Goal: Task Accomplishment & Management: Manage account settings

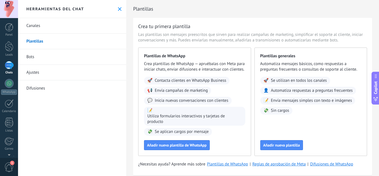
scroll to position [8, 0]
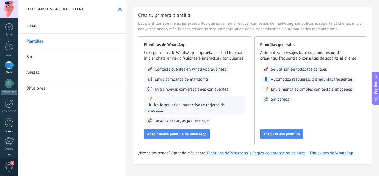
click at [6, 125] on div at bounding box center [9, 122] width 8 height 10
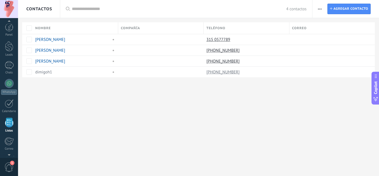
scroll to position [34, 0]
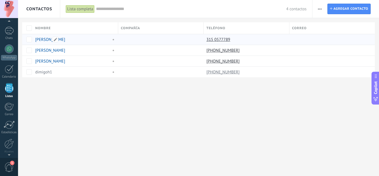
click at [43, 39] on link "[PERSON_NAME]" at bounding box center [50, 39] width 30 height 5
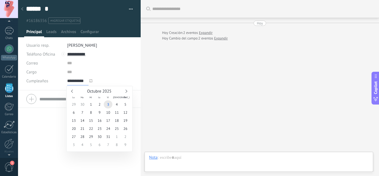
click at [76, 81] on input "**********" at bounding box center [77, 80] width 21 height 9
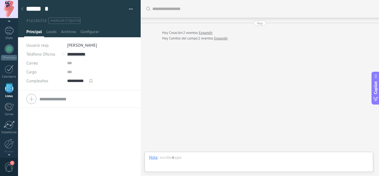
click at [44, 82] on span "Cumpleaños" at bounding box center [37, 81] width 22 height 4
click at [89, 33] on span "Configurar" at bounding box center [89, 33] width 18 height 8
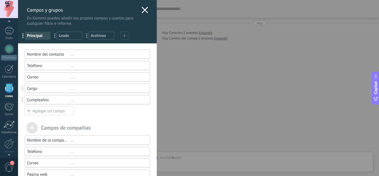
click at [70, 100] on div "..." at bounding box center [107, 99] width 75 height 5
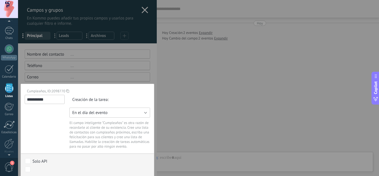
click at [125, 111] on button "En el día del evento" at bounding box center [109, 112] width 81 height 10
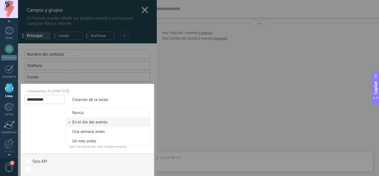
click at [126, 122] on span "En el día del evento" at bounding box center [107, 121] width 82 height 5
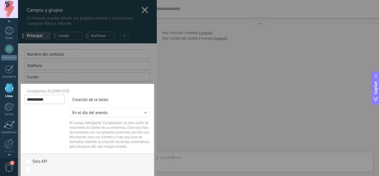
click at [192, 133] on div "**********" at bounding box center [198, 88] width 361 height 176
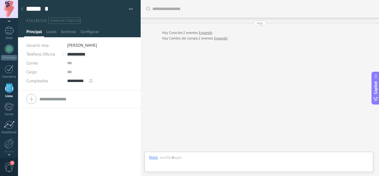
click at [95, 81] on span "**********" at bounding box center [84, 80] width 35 height 9
click at [47, 80] on span "Cumpleaños" at bounding box center [37, 81] width 22 height 4
click at [86, 31] on span "Configurar" at bounding box center [89, 33] width 18 height 8
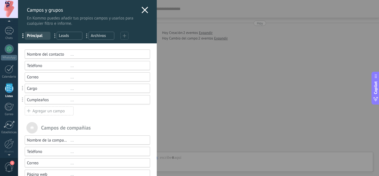
click at [71, 102] on div "..." at bounding box center [107, 99] width 75 height 5
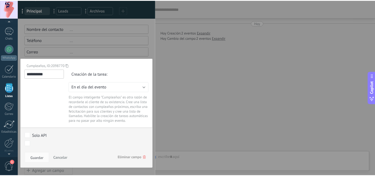
scroll to position [26, 0]
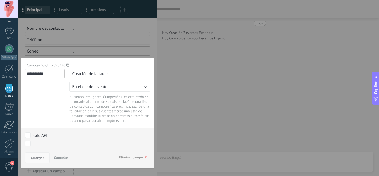
click at [34, 157] on span "Guardar" at bounding box center [37, 158] width 13 height 4
click at [34, 159] on span "Guardar" at bounding box center [37, 158] width 13 height 4
click at [36, 158] on span "Guardar" at bounding box center [37, 158] width 13 height 4
click at [181, 92] on div "**********" at bounding box center [198, 88] width 361 height 176
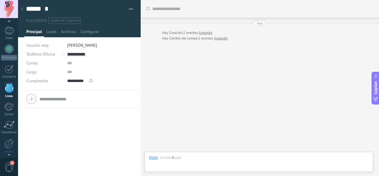
drag, startPoint x: 10, startPoint y: 146, endPoint x: 22, endPoint y: 9, distance: 137.3
click at [10, 146] on div at bounding box center [8, 143] width 9 height 10
click at [10, 155] on div at bounding box center [9, 153] width 18 height 8
click at [8, 148] on link "Ajustes" at bounding box center [9, 145] width 18 height 15
click at [22, 9] on body ".abecls-1,.abecls-2{fill-rule:evenodd}.abecls-2{fill:#fff} .abhcls-1{fill:none}…" at bounding box center [189, 88] width 379 height 176
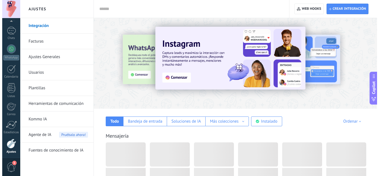
scroll to position [55, 0]
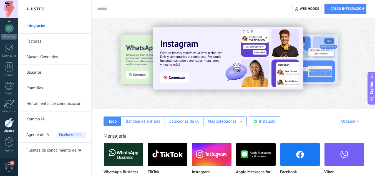
click at [43, 90] on link "Plantillas" at bounding box center [55, 88] width 59 height 16
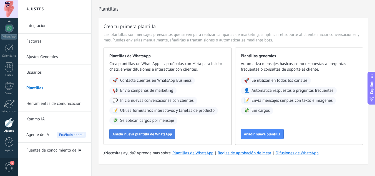
click at [139, 136] on button "Añadir nueva plantilla de WhatsApp" at bounding box center [142, 134] width 66 height 10
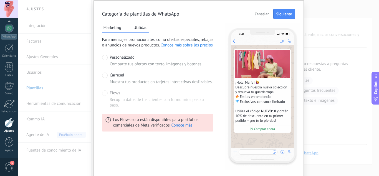
scroll to position [26, 0]
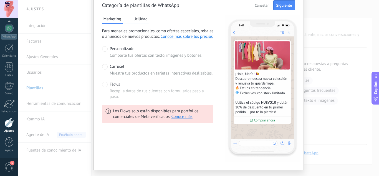
click at [145, 21] on button "Utilidad" at bounding box center [140, 19] width 17 height 8
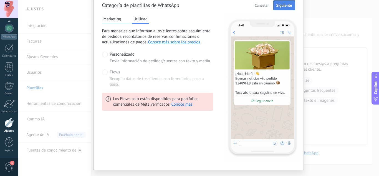
click at [287, 1] on button "Siguiente" at bounding box center [284, 5] width 22 height 10
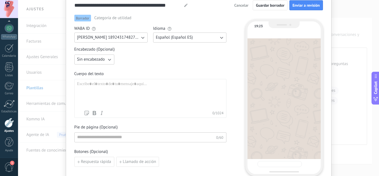
click at [139, 82] on div at bounding box center [150, 94] width 147 height 26
click at [134, 86] on div at bounding box center [150, 94] width 147 height 26
click at [101, 59] on span "Sin encabezado" at bounding box center [91, 60] width 28 height 6
click at [92, 79] on span "Imagen o archivo" at bounding box center [92, 78] width 31 height 6
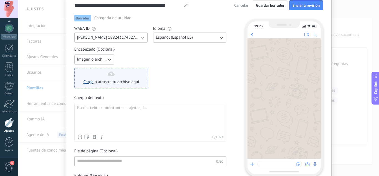
click at [90, 82] on link "Carga" at bounding box center [89, 81] width 10 height 5
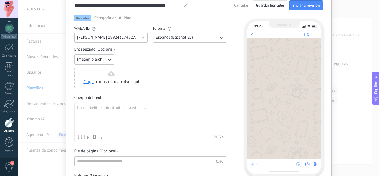
click at [176, 115] on div at bounding box center [150, 118] width 147 height 26
click at [141, 109] on div at bounding box center [150, 118] width 147 height 26
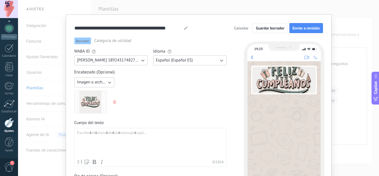
scroll to position [0, 0]
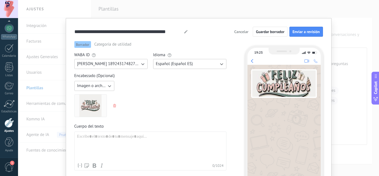
click at [184, 31] on icon at bounding box center [185, 31] width 3 height 3
click at [184, 32] on use at bounding box center [185, 31] width 3 height 3
drag, startPoint x: 180, startPoint y: 31, endPoint x: 71, endPoint y: 33, distance: 108.8
click at [71, 33] on div "**********" at bounding box center [199, 123] width 266 height 210
type input "**********"
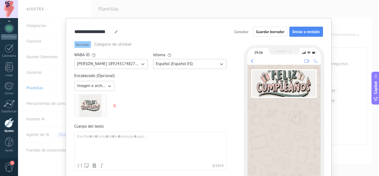
click at [82, 140] on div at bounding box center [150, 147] width 147 height 26
click at [80, 137] on div at bounding box center [150, 147] width 147 height 26
paste div
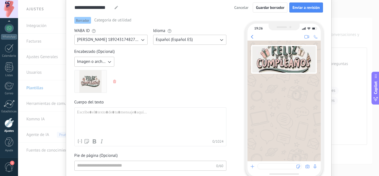
scroll to position [25, 0]
click at [77, 114] on div at bounding box center [150, 122] width 147 height 26
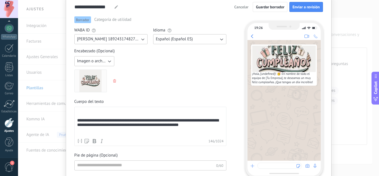
click at [84, 114] on div "**********" at bounding box center [150, 122] width 147 height 27
click at [81, 110] on div "**********" at bounding box center [150, 122] width 147 height 27
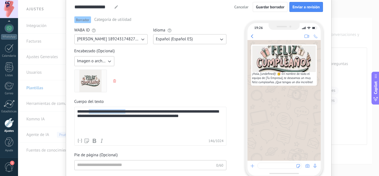
drag, startPoint x: 129, startPoint y: 112, endPoint x: 87, endPoint y: 114, distance: 41.9
click at [87, 114] on div "**********" at bounding box center [150, 122] width 147 height 26
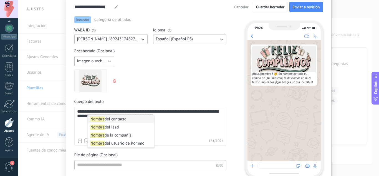
click at [100, 118] on strong "Nombre" at bounding box center [97, 118] width 14 height 5
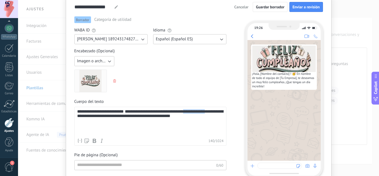
drag, startPoint x: 218, startPoint y: 113, endPoint x: 195, endPoint y: 114, distance: 23.9
click at [195, 114] on div "**********" at bounding box center [150, 122] width 147 height 26
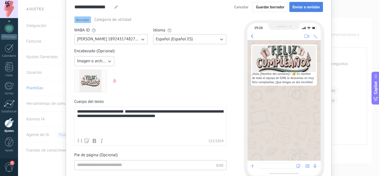
click at [301, 8] on span "Enviar a revisión" at bounding box center [305, 7] width 27 height 4
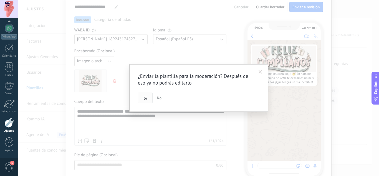
click at [145, 97] on span "Si" at bounding box center [145, 98] width 3 height 4
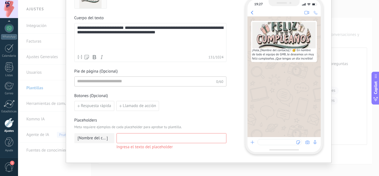
scroll to position [110, 0]
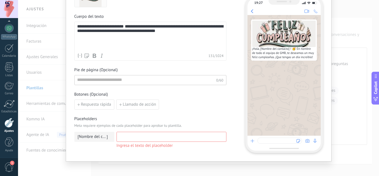
click at [170, 138] on input at bounding box center [171, 136] width 109 height 9
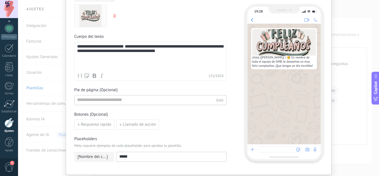
scroll to position [88, 0]
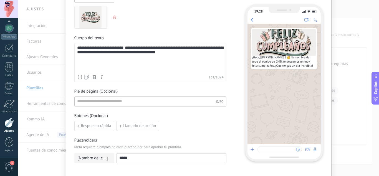
type input "*****"
click at [89, 52] on div "**********" at bounding box center [150, 59] width 147 height 26
click at [89, 50] on span "**********" at bounding box center [106, 48] width 35 height 4
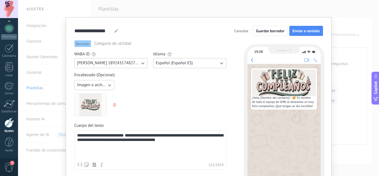
scroll to position [0, 0]
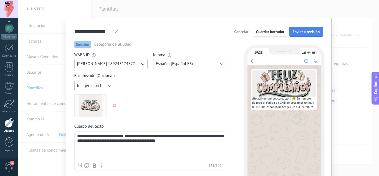
click at [316, 28] on button "Enviar a revisión" at bounding box center [305, 32] width 33 height 10
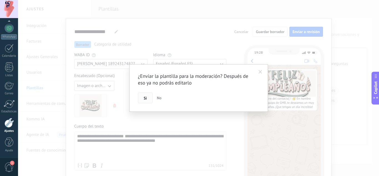
click at [144, 98] on span "Si" at bounding box center [145, 98] width 3 height 4
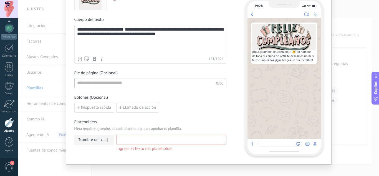
scroll to position [113, 0]
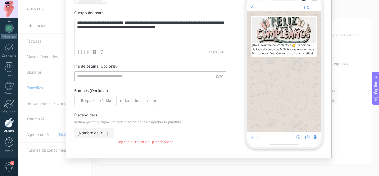
click at [164, 134] on input at bounding box center [171, 132] width 109 height 9
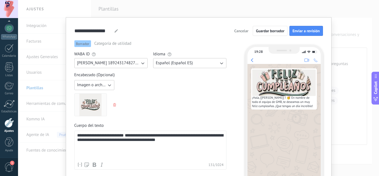
scroll to position [0, 0]
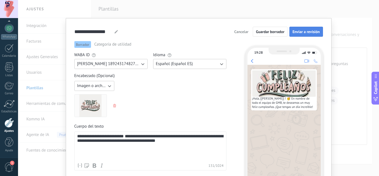
type input "*****"
click at [304, 29] on button "Enviar a revisión" at bounding box center [305, 32] width 33 height 10
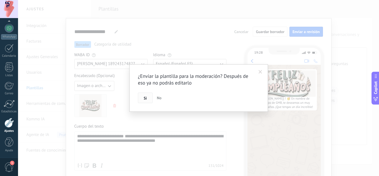
click at [148, 99] on button "Si" at bounding box center [145, 97] width 15 height 11
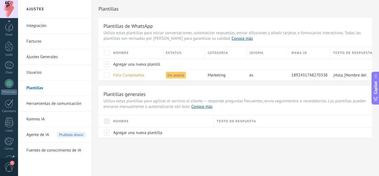
scroll to position [55, 0]
click at [41, 104] on link "Herramientas de comunicación" at bounding box center [55, 104] width 59 height 16
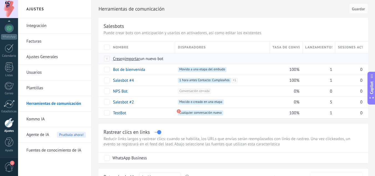
click at [117, 59] on span "Crear" at bounding box center [117, 58] width 9 height 5
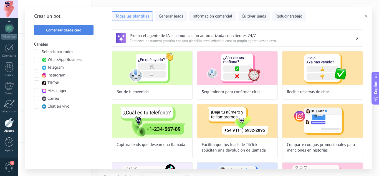
click at [85, 30] on span "Comenzar desde cero" at bounding box center [63, 30] width 53 height 4
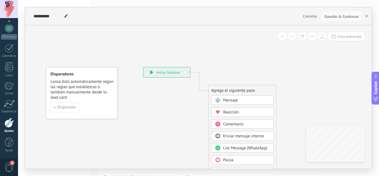
click at [65, 17] on use at bounding box center [65, 15] width 3 height 3
type input "*"
type input "**********"
click at [253, 102] on div "Mensaje" at bounding box center [246, 100] width 47 height 6
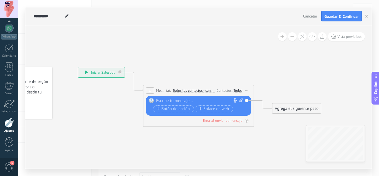
click at [239, 99] on icon at bounding box center [241, 100] width 4 height 4
click input "Subir" at bounding box center [0, 0] width 0 height 0
click at [175, 102] on div at bounding box center [197, 101] width 82 height 6
click at [180, 100] on div at bounding box center [197, 101] width 82 height 6
click at [247, 91] on span "Iniciar vista previa aquí Cambiar nombre Duplicar Borrar" at bounding box center [247, 90] width 9 height 8
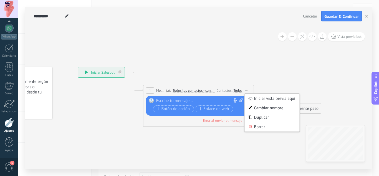
click at [200, 99] on div at bounding box center [197, 101] width 82 height 6
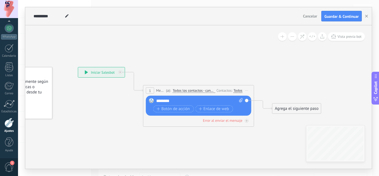
click at [246, 90] on icon at bounding box center [247, 90] width 3 height 1
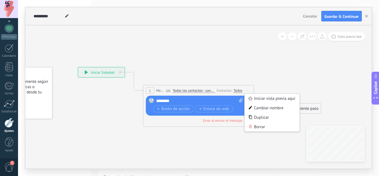
click at [227, 99] on div "********" at bounding box center [199, 101] width 87 height 6
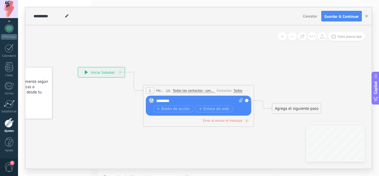
click at [204, 90] on span "Todos los contactos - canales seleccionados" at bounding box center [194, 90] width 42 height 4
click at [204, 90] on button "Todos los contactos - canales seleccionados" at bounding box center [204, 90] width 69 height 10
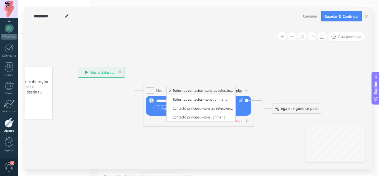
click at [222, 70] on icon at bounding box center [190, 93] width 502 height 330
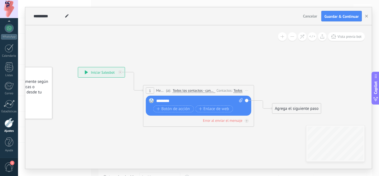
click at [243, 100] on icon at bounding box center [241, 100] width 4 height 4
click input "Subir" at bounding box center [0, 0] width 0 height 0
click at [191, 101] on div "********" at bounding box center [199, 101] width 87 height 6
click at [239, 90] on div "Todos" at bounding box center [238, 90] width 9 height 4
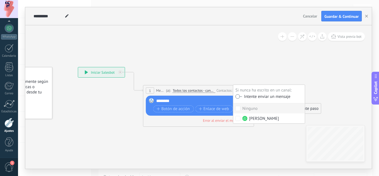
click at [223, 72] on icon at bounding box center [190, 93] width 502 height 330
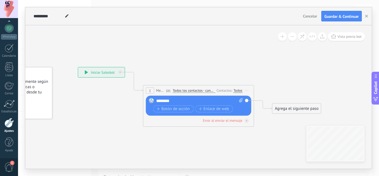
click at [223, 142] on icon at bounding box center [190, 93] width 502 height 330
click at [246, 90] on icon at bounding box center [247, 90] width 3 height 1
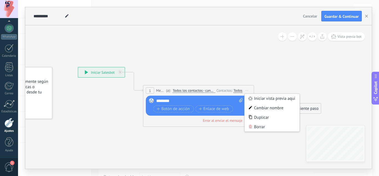
click at [219, 104] on div "Reemplazar Quitar Convertir a mensaje de voz Arrastre la imagen aquí para adjun…" at bounding box center [199, 106] width 87 height 16
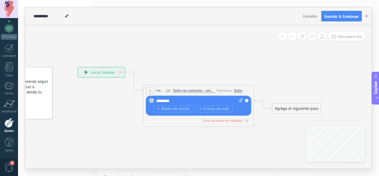
click at [220, 103] on div "********" at bounding box center [199, 101] width 87 height 6
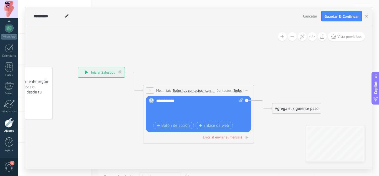
click at [153, 100] on rect at bounding box center [151, 100] width 5 height 5
drag, startPoint x: 182, startPoint y: 100, endPoint x: 157, endPoint y: 100, distance: 25.5
click at [157, 100] on div "**********" at bounding box center [199, 109] width 87 height 22
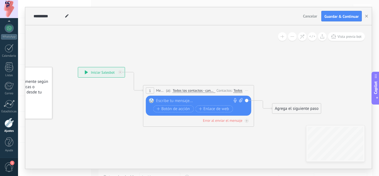
click at [161, 89] on span "Mensaje" at bounding box center [160, 90] width 9 height 5
click at [165, 98] on div at bounding box center [194, 101] width 77 height 6
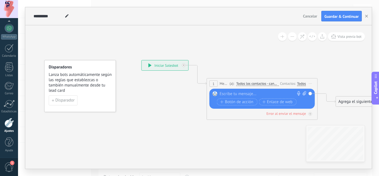
drag, startPoint x: 195, startPoint y: 150, endPoint x: 261, endPoint y: 143, distance: 65.6
click at [261, 143] on icon at bounding box center [254, 86] width 502 height 330
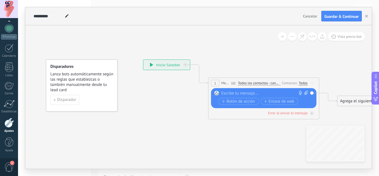
click at [259, 93] on div at bounding box center [259, 93] width 77 height 6
click at [306, 93] on icon at bounding box center [306, 92] width 4 height 4
click input "Subir" at bounding box center [0, 0] width 0 height 0
click at [309, 16] on span "Cancelar" at bounding box center [310, 16] width 14 height 5
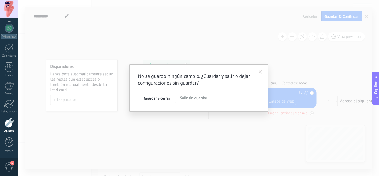
click at [199, 95] on span "Salir sin guardar" at bounding box center [193, 97] width 27 height 5
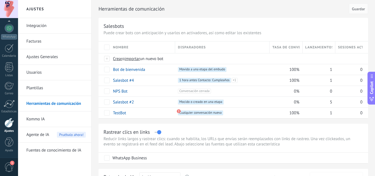
click at [51, 90] on link "Plantillas" at bounding box center [55, 88] width 59 height 16
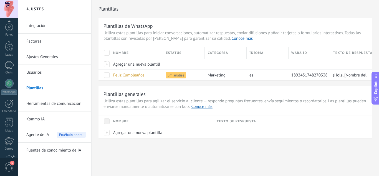
scroll to position [55, 0]
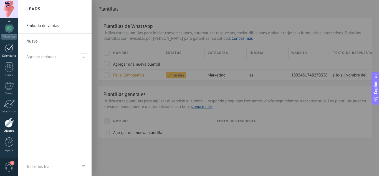
click at [12, 50] on div at bounding box center [9, 48] width 9 height 9
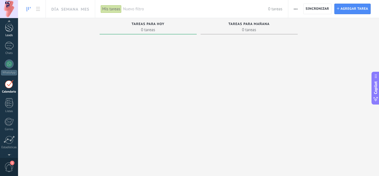
scroll to position [16, 0]
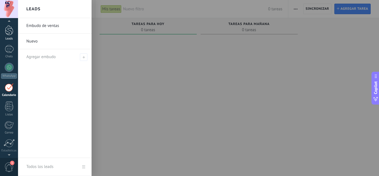
click at [10, 36] on link "Leads" at bounding box center [9, 33] width 18 height 16
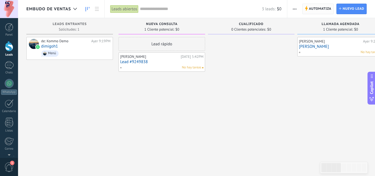
click at [310, 9] on span "Automatiza" at bounding box center [320, 9] width 22 height 10
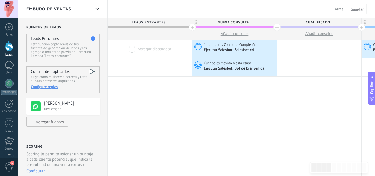
click at [339, 10] on span "Atrás" at bounding box center [339, 8] width 9 height 5
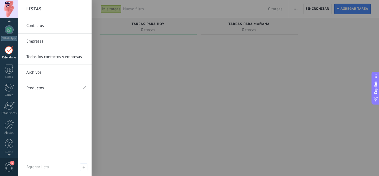
scroll to position [55, 0]
click at [8, 128] on link "Ajustes" at bounding box center [9, 125] width 18 height 15
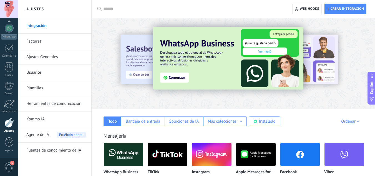
click at [43, 103] on link "Herramientas de comunicación" at bounding box center [55, 104] width 59 height 16
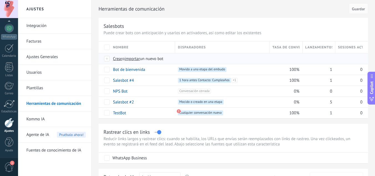
click at [119, 60] on span "Crear" at bounding box center [117, 58] width 9 height 5
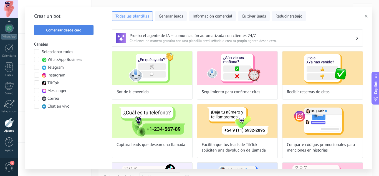
click at [77, 28] on span "Comenzar desde cero" at bounding box center [63, 30] width 35 height 4
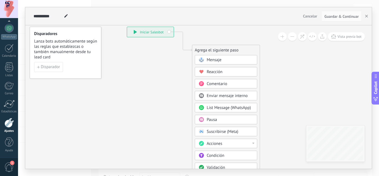
drag, startPoint x: 329, startPoint y: 105, endPoint x: 313, endPoint y: 60, distance: 48.6
click at [313, 60] on icon at bounding box center [174, 127] width 373 height 479
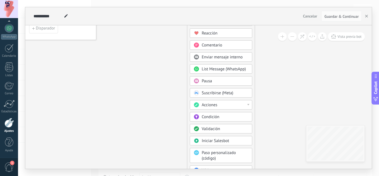
drag, startPoint x: 289, startPoint y: 105, endPoint x: 284, endPoint y: 72, distance: 33.4
click at [284, 72] on icon at bounding box center [169, 88] width 373 height 479
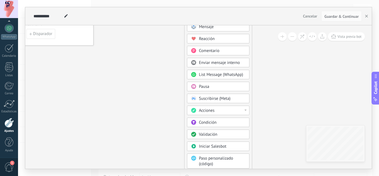
drag, startPoint x: 281, startPoint y: 118, endPoint x: 278, endPoint y: 125, distance: 7.3
click at [278, 125] on icon at bounding box center [166, 94] width 373 height 479
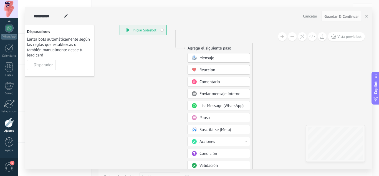
drag, startPoint x: 275, startPoint y: 79, endPoint x: 276, endPoint y: 111, distance: 31.6
click at [276, 111] on icon at bounding box center [167, 125] width 373 height 479
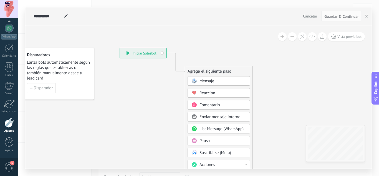
drag, startPoint x: 276, startPoint y: 111, endPoint x: 276, endPoint y: 133, distance: 22.2
click at [276, 133] on icon at bounding box center [167, 148] width 373 height 479
drag, startPoint x: 274, startPoint y: 86, endPoint x: 274, endPoint y: 94, distance: 8.3
click at [274, 94] on icon at bounding box center [167, 149] width 373 height 479
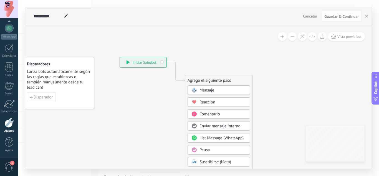
click at [212, 91] on span "Mensaje" at bounding box center [207, 89] width 15 height 5
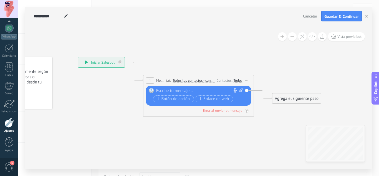
click at [205, 90] on div at bounding box center [197, 91] width 82 height 6
click at [247, 80] on icon at bounding box center [247, 80] width 3 height 1
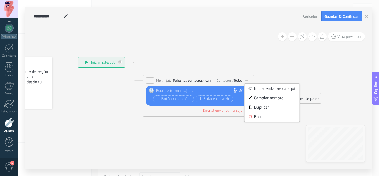
click at [220, 92] on div at bounding box center [197, 91] width 82 height 6
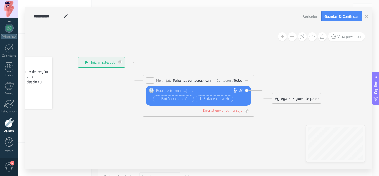
click at [313, 16] on span "Cancelar" at bounding box center [310, 16] width 14 height 5
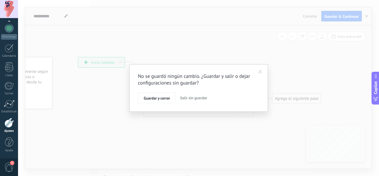
click at [197, 97] on span "Salir sin guardar" at bounding box center [193, 97] width 27 height 5
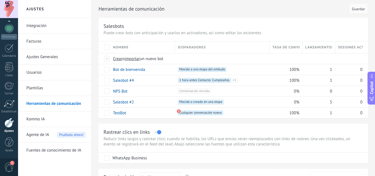
click at [53, 90] on link "Plantillas" at bounding box center [55, 88] width 59 height 16
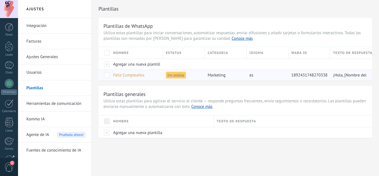
click at [176, 76] on span "Em análise" at bounding box center [176, 75] width 20 height 7
drag, startPoint x: 168, startPoint y: 77, endPoint x: 130, endPoint y: 73, distance: 37.9
click at [130, 73] on div "Feliz Cumpleaños Em análise marketing es 1892431748270338 ¡Hola, [Nombre del co…" at bounding box center [236, 74] width 274 height 11
click at [130, 73] on span "Feliz Cumpleaños" at bounding box center [128, 74] width 31 height 5
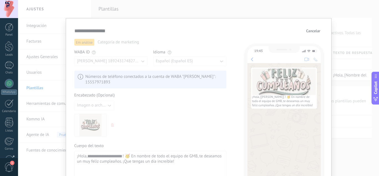
click at [307, 29] on span "Cancelar" at bounding box center [313, 31] width 14 height 4
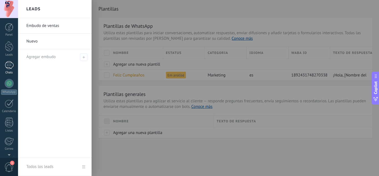
click at [9, 67] on div at bounding box center [9, 65] width 9 height 8
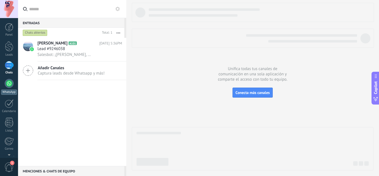
click at [9, 89] on link "WhatsApp" at bounding box center [9, 87] width 18 height 16
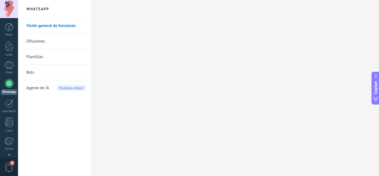
click at [32, 74] on link "Bots" at bounding box center [55, 73] width 59 height 16
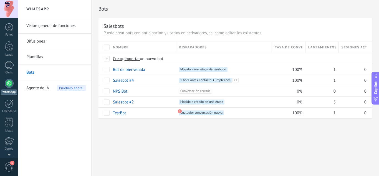
click at [34, 58] on link "Plantillas" at bounding box center [55, 57] width 59 height 16
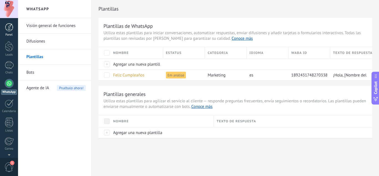
click at [9, 29] on div at bounding box center [9, 27] width 8 height 8
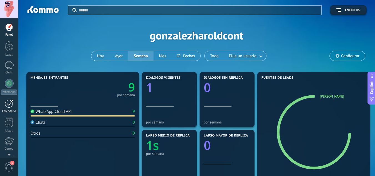
click at [12, 110] on div "Calendario" at bounding box center [9, 111] width 16 height 4
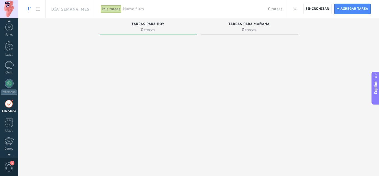
scroll to position [16, 0]
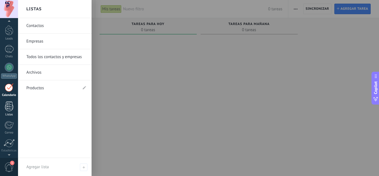
click at [9, 112] on link "Listas" at bounding box center [9, 108] width 18 height 15
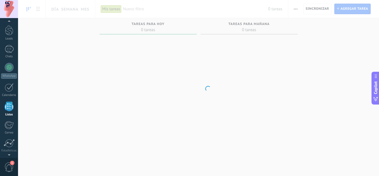
scroll to position [34, 0]
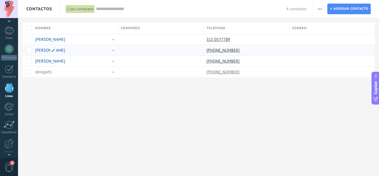
click at [45, 51] on link "[PERSON_NAME]" at bounding box center [50, 50] width 30 height 5
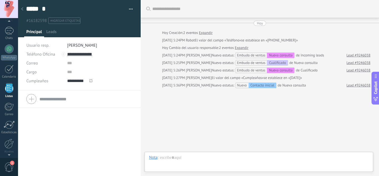
scroll to position [9, 0]
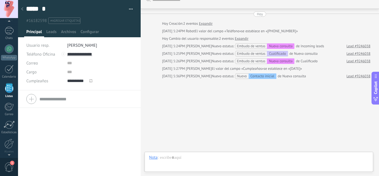
click at [90, 82] on icon at bounding box center [90, 80] width 3 height 3
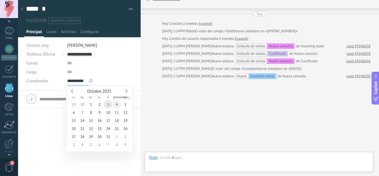
type input "**********"
click at [116, 104] on span "4" at bounding box center [116, 104] width 9 height 8
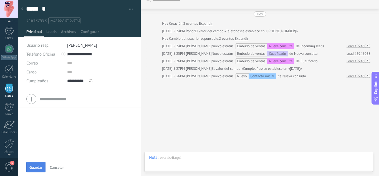
click at [37, 162] on button "Guardar" at bounding box center [35, 167] width 19 height 11
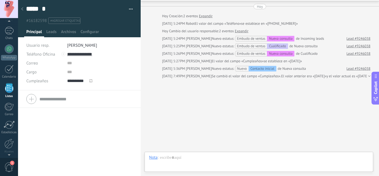
click at [34, 166] on div "Teléfono Oficina Ofic. directo Celular Fax Casa Otro Teléfono Oficina Llamar Co…" at bounding box center [79, 132] width 123 height 85
click at [89, 32] on span "Configurar" at bounding box center [89, 33] width 18 height 8
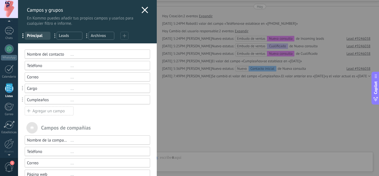
click at [72, 100] on div "..." at bounding box center [107, 99] width 75 height 5
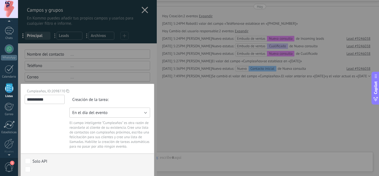
click at [81, 115] on span "En el día del evento" at bounding box center [89, 112] width 35 height 5
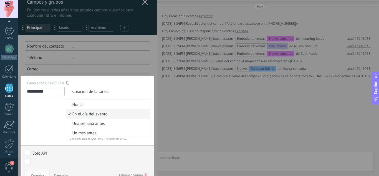
scroll to position [7, 0]
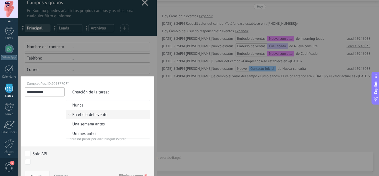
click at [117, 117] on li "En el día del evento" at bounding box center [108, 114] width 84 height 9
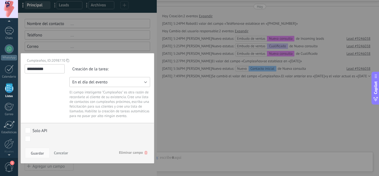
scroll to position [35, 0]
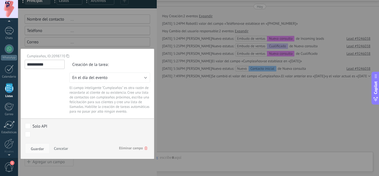
click at [37, 147] on span "Guardar" at bounding box center [37, 149] width 13 height 4
click at [39, 148] on span "Guardar" at bounding box center [37, 149] width 13 height 4
click at [127, 80] on button "En el día del evento" at bounding box center [109, 77] width 81 height 10
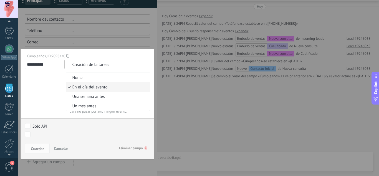
click at [114, 86] on span "En el día del evento" at bounding box center [107, 86] width 82 height 5
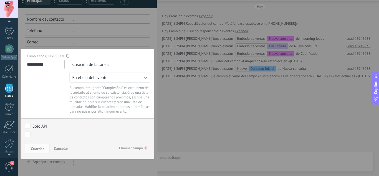
click at [52, 65] on input "**********" at bounding box center [45, 64] width 40 height 9
click at [87, 65] on div "Creación de la tarea:" at bounding box center [109, 65] width 81 height 10
click at [37, 148] on span "Guardar" at bounding box center [37, 149] width 13 height 4
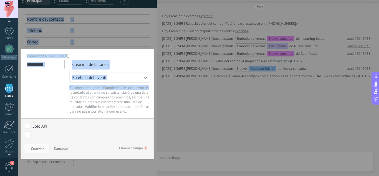
drag, startPoint x: 151, startPoint y: 85, endPoint x: 154, endPoint y: 130, distance: 45.6
click at [154, 130] on div "**********" at bounding box center [87, 70] width 139 height 211
click at [153, 137] on div at bounding box center [87, 70] width 139 height 211
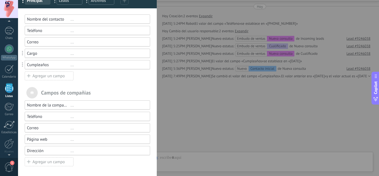
scroll to position [0, 0]
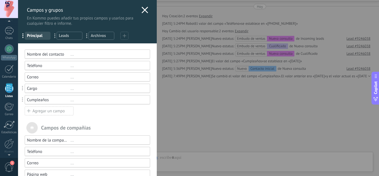
click at [142, 10] on icon at bounding box center [145, 10] width 7 height 7
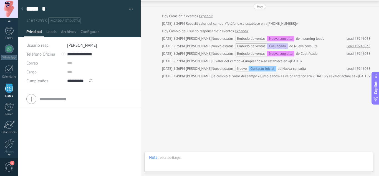
click at [23, 10] on icon at bounding box center [22, 8] width 2 height 3
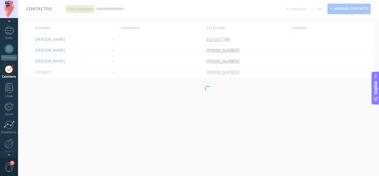
scroll to position [16, 0]
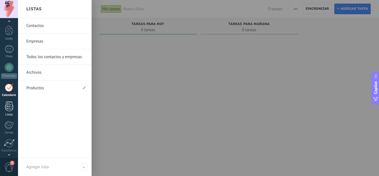
click at [9, 110] on div at bounding box center [9, 106] width 8 height 10
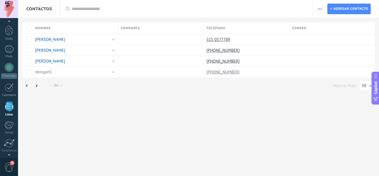
scroll to position [34, 0]
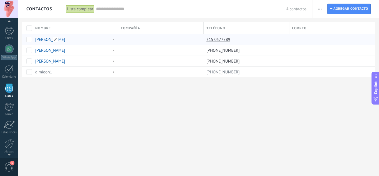
click at [44, 39] on link "Milena H" at bounding box center [50, 39] width 30 height 5
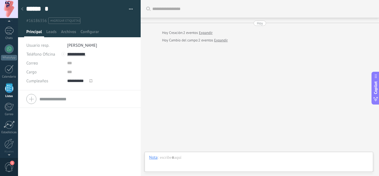
click at [91, 81] on icon at bounding box center [90, 80] width 3 height 3
click at [92, 30] on span "Configurar" at bounding box center [89, 33] width 18 height 8
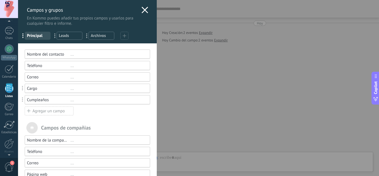
click at [71, 99] on div "..." at bounding box center [107, 99] width 75 height 5
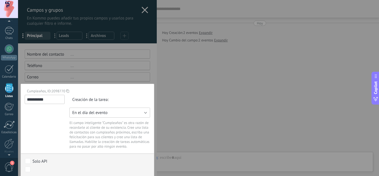
click at [83, 111] on span "En el día del evento" at bounding box center [89, 112] width 35 height 5
click at [65, 132] on div "Creación de la tarea: Nunca En el día del evento Una semana antes Un mes antes …" at bounding box center [107, 122] width 85 height 54
click at [142, 8] on div at bounding box center [87, 105] width 139 height 211
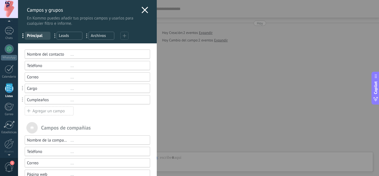
click at [142, 13] on icon at bounding box center [145, 10] width 7 height 7
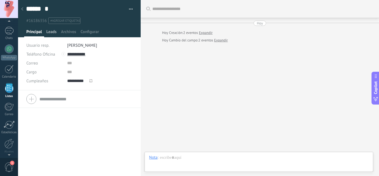
click at [53, 31] on span "Leads" at bounding box center [51, 33] width 10 height 8
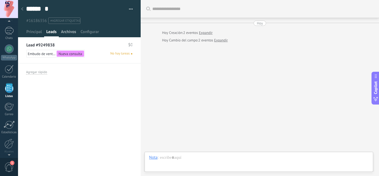
click at [69, 32] on span "Archivos" at bounding box center [68, 33] width 15 height 8
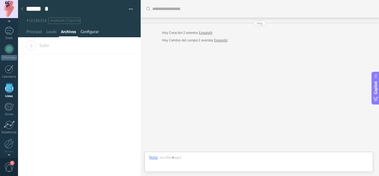
click at [91, 31] on span "Configurar" at bounding box center [89, 33] width 18 height 8
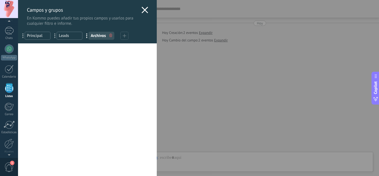
click at [143, 9] on icon at bounding box center [145, 10] width 7 height 7
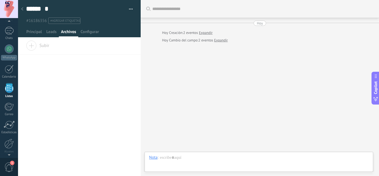
click at [21, 7] on div at bounding box center [22, 9] width 8 height 11
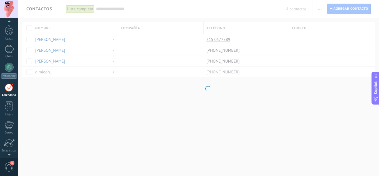
scroll to position [16, 0]
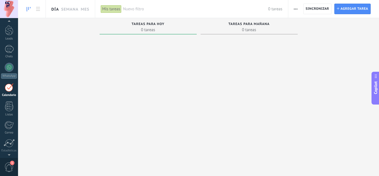
click at [56, 11] on link "Día" at bounding box center [54, 9] width 7 height 18
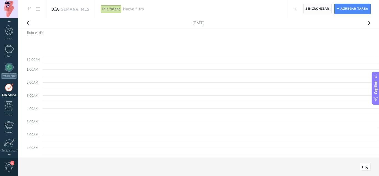
click at [327, 7] on span "Sincronizar" at bounding box center [318, 8] width 24 height 3
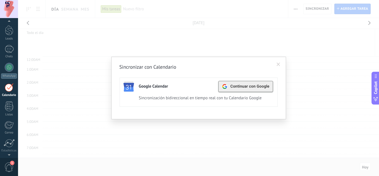
click at [237, 87] on span "Continuar con Google" at bounding box center [249, 86] width 39 height 4
click at [278, 63] on span at bounding box center [279, 64] width 4 height 4
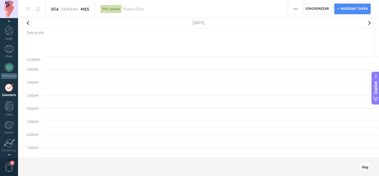
click at [85, 11] on link "Mes" at bounding box center [85, 9] width 9 height 18
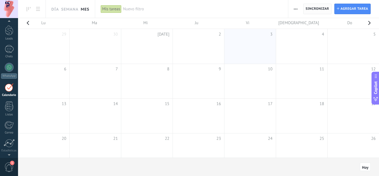
click at [321, 12] on span "Sincronizar" at bounding box center [318, 9] width 24 height 10
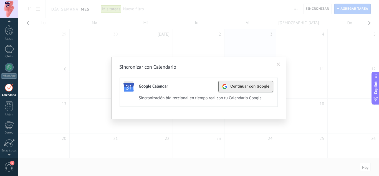
click at [242, 88] on span "Continuar con Google" at bounding box center [249, 86] width 39 height 4
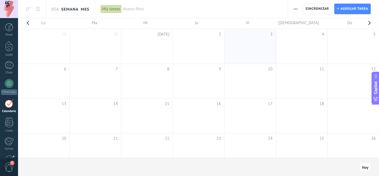
click at [62, 12] on link "Semana" at bounding box center [69, 9] width 17 height 18
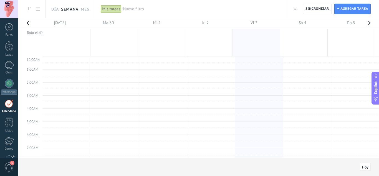
scroll to position [105, 0]
click at [82, 11] on link "Mes" at bounding box center [85, 9] width 9 height 18
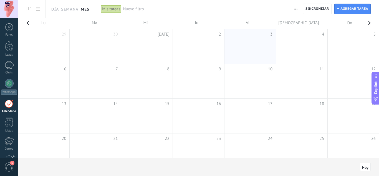
click at [28, 24] on button "button" at bounding box center [27, 24] width 11 height 13
click at [369, 22] on button "button" at bounding box center [369, 24] width 11 height 13
click at [292, 9] on button "button" at bounding box center [296, 9] width 8 height 11
click at [185, 6] on div "Nuevo filtro" at bounding box center [202, 9] width 159 height 18
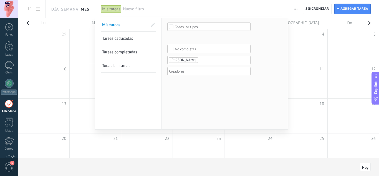
click at [123, 65] on span "Todas las tareas" at bounding box center [116, 65] width 28 height 5
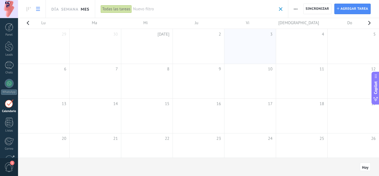
click at [40, 8] on link at bounding box center [37, 9] width 9 height 11
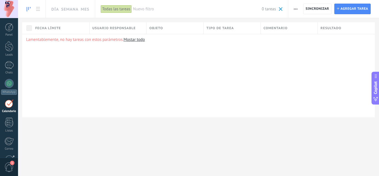
click at [29, 9] on use at bounding box center [29, 9] width 4 height 4
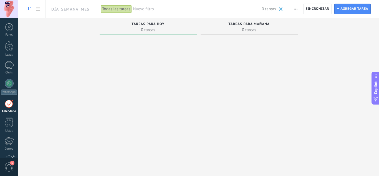
click at [281, 7] on span at bounding box center [281, 9] width 4 height 4
click at [294, 9] on use "button" at bounding box center [296, 9] width 4 height 1
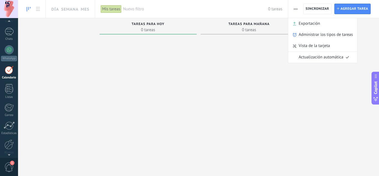
scroll to position [40, 0]
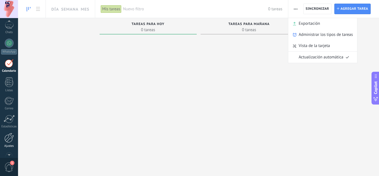
click at [10, 139] on div at bounding box center [8, 138] width 9 height 10
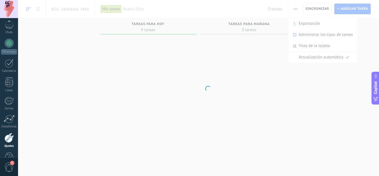
scroll to position [55, 0]
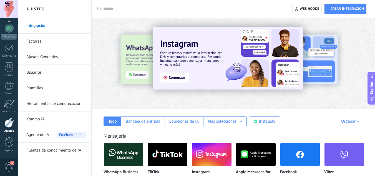
click at [44, 86] on link "Plantillas" at bounding box center [55, 88] width 59 height 16
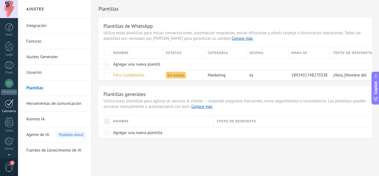
scroll to position [55, 0]
click at [11, 52] on div at bounding box center [9, 48] width 9 height 9
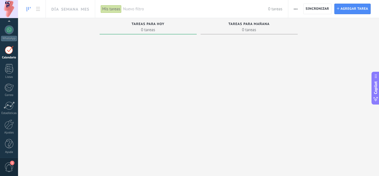
scroll to position [55, 0]
click at [9, 122] on div at bounding box center [8, 123] width 9 height 10
click at [12, 70] on div at bounding box center [9, 67] width 8 height 10
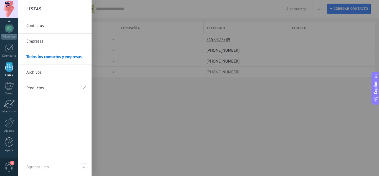
click at [39, 25] on link "Contactos" at bounding box center [56, 26] width 60 height 16
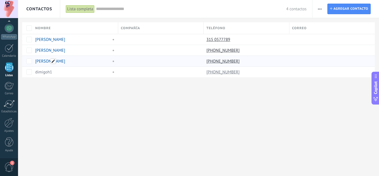
click at [53, 61] on span at bounding box center [54, 61] width 6 height 6
click at [91, 106] on div "Contactos Lista completa Aplicar 4 contactos Lista completa Contactos sin tarea…" at bounding box center [198, 88] width 361 height 176
click at [43, 61] on link "Diana G" at bounding box center [50, 61] width 30 height 5
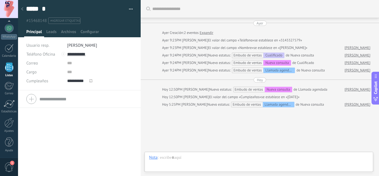
scroll to position [28, 0]
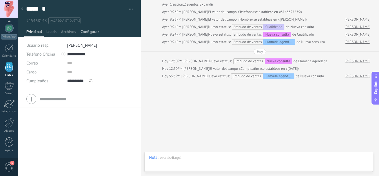
click at [92, 31] on span "Configurar" at bounding box center [89, 33] width 18 height 8
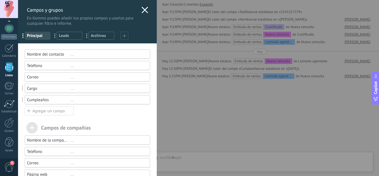
click at [71, 101] on div "..." at bounding box center [107, 99] width 75 height 5
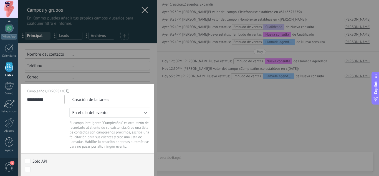
click at [134, 97] on div "Creación de la tarea:" at bounding box center [109, 100] width 81 height 10
click at [130, 113] on button "En el día del evento" at bounding box center [109, 112] width 81 height 10
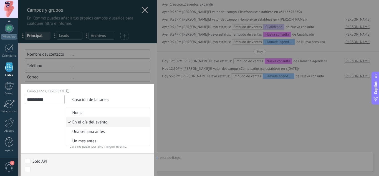
click at [123, 121] on span "En el día del evento" at bounding box center [107, 121] width 82 height 5
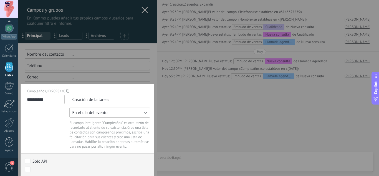
scroll to position [35, 0]
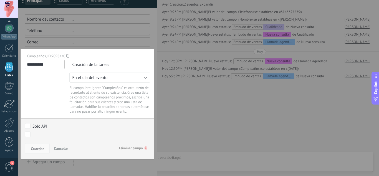
click at [34, 148] on span "Guardar" at bounding box center [37, 149] width 13 height 4
click at [28, 134] on body ".abecls-1,.abecls-2{fill-rule:evenodd}.abecls-2{fill:#fff} .abhcls-1{fill:none}…" at bounding box center [189, 88] width 379 height 176
click at [42, 148] on span "Guardar" at bounding box center [37, 149] width 13 height 4
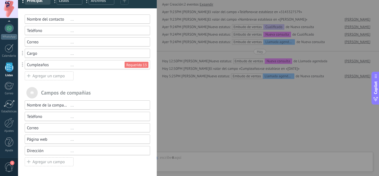
click at [137, 67] on div "Requerido 13" at bounding box center [136, 64] width 21 height 5
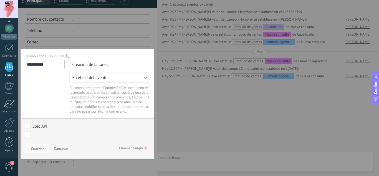
click at [30, 134] on body ".abecls-1,.abecls-2{fill-rule:evenodd}.abecls-2{fill:#fff} .abhcls-1{fill:none}…" at bounding box center [189, 88] width 379 height 176
click at [0, 0] on div "Nueva consulta Cualificado Llamada agendada Propuesta en preparación Propuesta …" at bounding box center [0, 0] width 0 height 0
drag, startPoint x: 156, startPoint y: 67, endPoint x: 159, endPoint y: 100, distance: 33.1
click at [159, 100] on div at bounding box center [198, 88] width 361 height 176
click at [0, 0] on div "Nueva consulta Cualificado Llamada agendada Propuesta en preparación Propuesta …" at bounding box center [0, 0] width 0 height 0
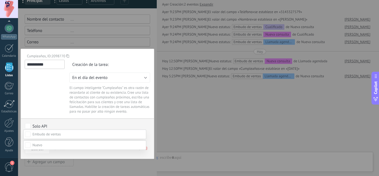
click at [90, 122] on div at bounding box center [198, 88] width 361 height 176
click at [44, 147] on button "Guardar" at bounding box center [37, 148] width 25 height 11
click at [36, 149] on span "Guardar" at bounding box center [37, 149] width 13 height 4
click at [169, 135] on div "**********" at bounding box center [198, 88] width 361 height 176
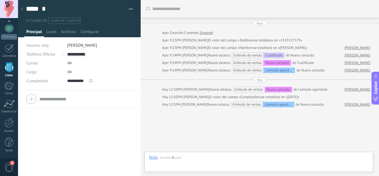
scroll to position [28, 0]
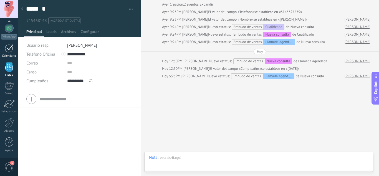
click at [9, 55] on div "Calendario" at bounding box center [9, 56] width 16 height 4
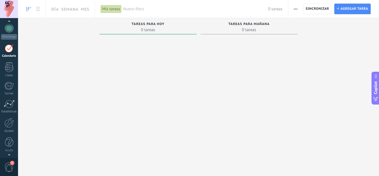
scroll to position [16, 0]
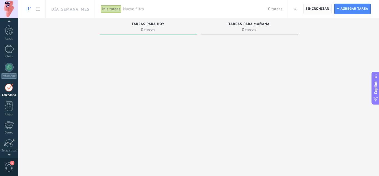
click at [311, 10] on span "Sincronizar" at bounding box center [318, 8] width 24 height 3
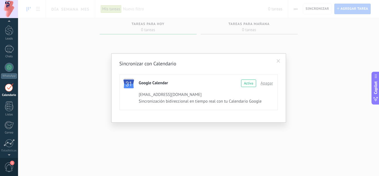
click at [280, 63] on span at bounding box center [278, 60] width 9 height 9
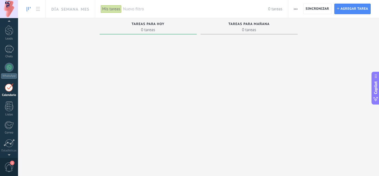
click at [243, 61] on div at bounding box center [249, 88] width 97 height 103
click at [353, 12] on span "Agregar tarea" at bounding box center [354, 9] width 28 height 10
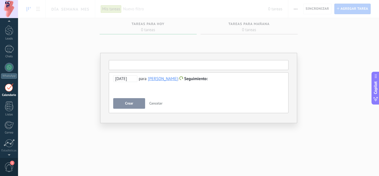
click at [161, 65] on input "text" at bounding box center [199, 65] width 180 height 10
click at [159, 103] on span "Cancelar" at bounding box center [155, 103] width 13 height 5
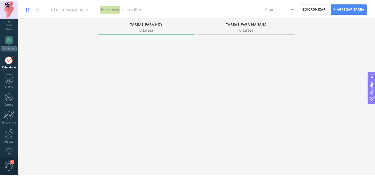
scroll to position [55, 0]
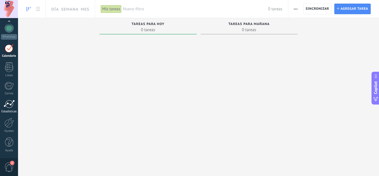
click at [11, 112] on div "Estadísticas" at bounding box center [9, 112] width 16 height 4
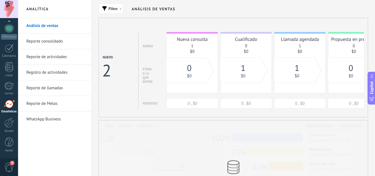
click at [53, 40] on link "Reporte consolidado" at bounding box center [55, 42] width 59 height 16
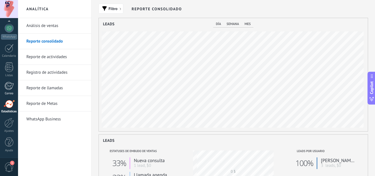
click at [9, 88] on div at bounding box center [8, 86] width 9 height 8
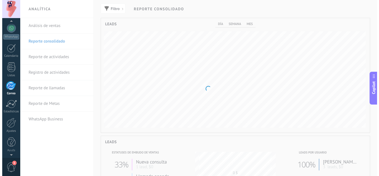
scroll to position [54, 0]
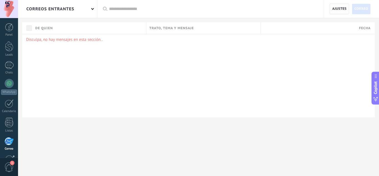
click at [340, 7] on span "Ajustes" at bounding box center [339, 9] width 14 height 10
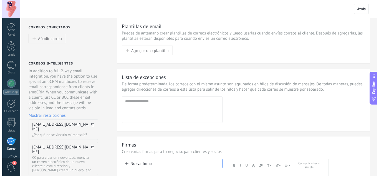
scroll to position [1, 0]
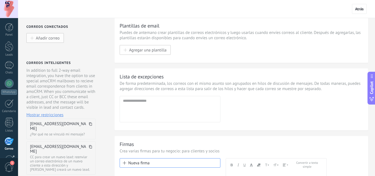
click at [56, 40] on span "Añadir correo" at bounding box center [48, 38] width 24 height 5
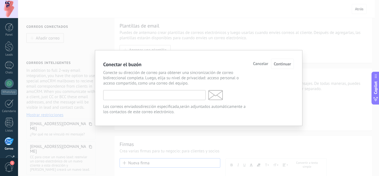
click at [145, 98] on input "text" at bounding box center [154, 95] width 102 height 10
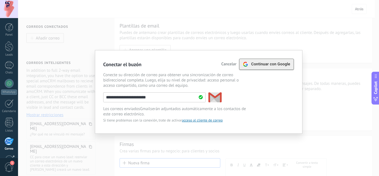
type input "**********"
click at [261, 67] on div "Continuar con Google" at bounding box center [266, 64] width 47 height 11
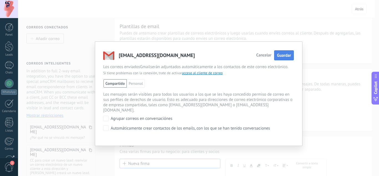
click at [279, 57] on span "Guardar" at bounding box center [284, 55] width 14 height 5
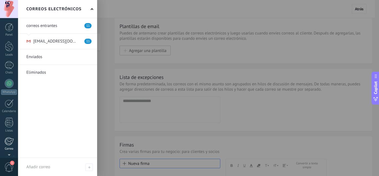
click at [7, 142] on div at bounding box center [8, 141] width 9 height 8
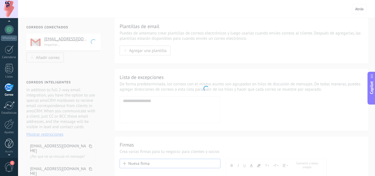
click at [9, 142] on div at bounding box center [9, 143] width 8 height 10
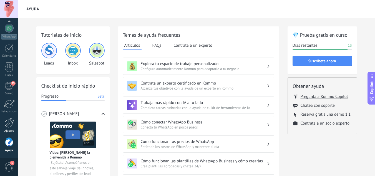
click at [10, 125] on div at bounding box center [8, 123] width 9 height 10
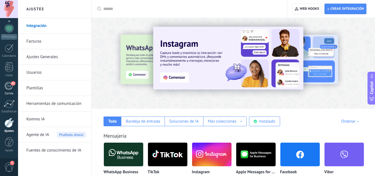
click at [10, 87] on div "62" at bounding box center [8, 86] width 9 height 8
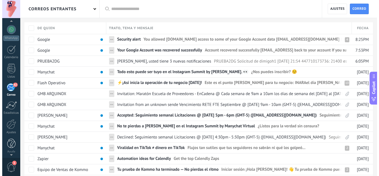
scroll to position [55, 0]
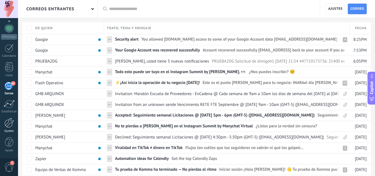
click at [9, 126] on div at bounding box center [8, 123] width 9 height 10
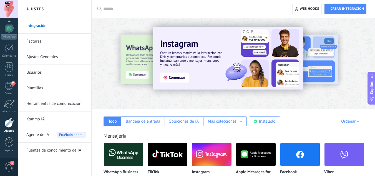
click at [32, 91] on link "Plantillas" at bounding box center [55, 88] width 59 height 16
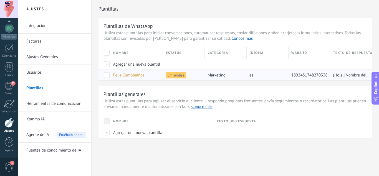
click at [175, 77] on span "Em análise" at bounding box center [176, 75] width 20 height 7
click at [142, 76] on span "Feliz Cumpleaños" at bounding box center [128, 74] width 31 height 5
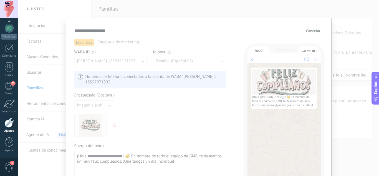
click at [313, 30] on span "Cancelar" at bounding box center [313, 31] width 14 height 4
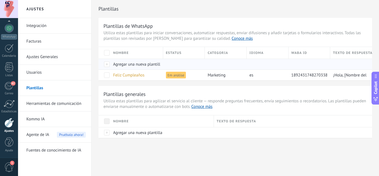
click at [147, 65] on span "Agregar una nueva plantilla" at bounding box center [137, 64] width 49 height 5
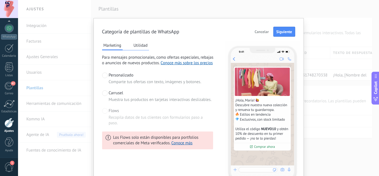
click at [143, 42] on button "Utilidad" at bounding box center [140, 45] width 17 height 8
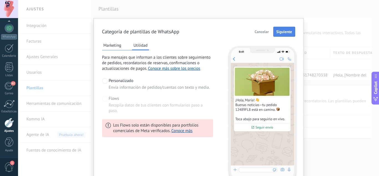
click at [276, 30] on span "Siguiente" at bounding box center [284, 32] width 16 height 4
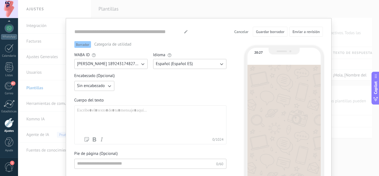
type input "**********"
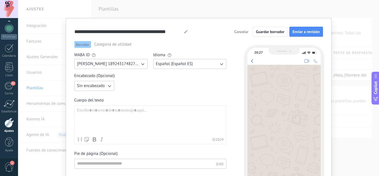
click at [107, 88] on icon "button" at bounding box center [110, 86] width 6 height 6
click at [100, 103] on span "Imagen o archivo" at bounding box center [92, 105] width 31 height 6
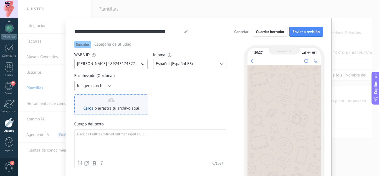
click at [87, 107] on link "Carga" at bounding box center [89, 107] width 10 height 5
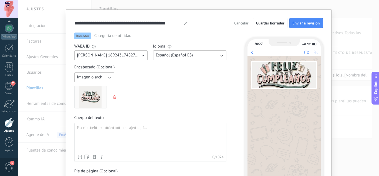
scroll to position [8, 0]
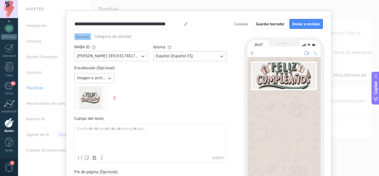
click at [127, 37] on span "Categoría de utilidad" at bounding box center [112, 37] width 37 height 6
click at [113, 36] on span "Categoría de utilidad" at bounding box center [112, 37] width 37 height 6
click at [297, 26] on span "Enviar a revisión" at bounding box center [305, 24] width 27 height 4
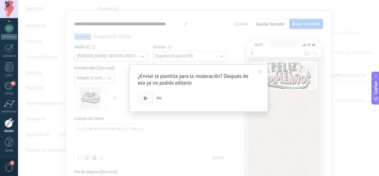
click at [145, 100] on button "Si" at bounding box center [145, 97] width 15 height 11
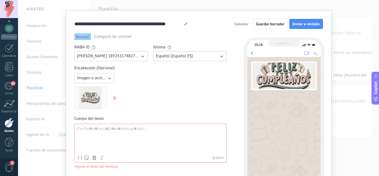
click at [132, 131] on div at bounding box center [150, 139] width 147 height 26
paste div
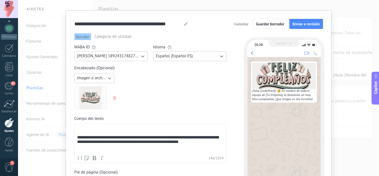
click at [105, 131] on div "**********" at bounding box center [150, 139] width 147 height 27
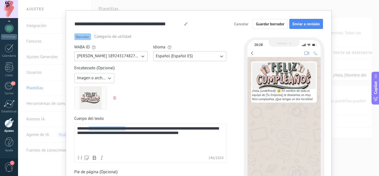
drag, startPoint x: 129, startPoint y: 130, endPoint x: 87, endPoint y: 129, distance: 41.9
click at [87, 129] on div "**********" at bounding box center [150, 139] width 147 height 26
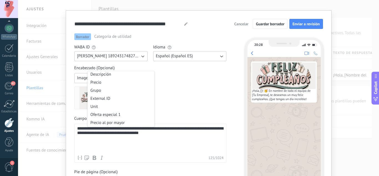
scroll to position [0, 0]
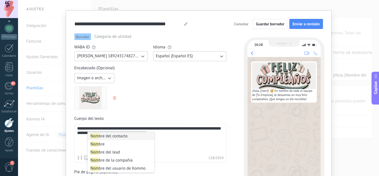
click at [118, 135] on body ".abecls-1,.abecls-2{fill-rule:evenodd}.abecls-2{fill:#fff} .abhcls-1{fill:none}…" at bounding box center [189, 88] width 379 height 176
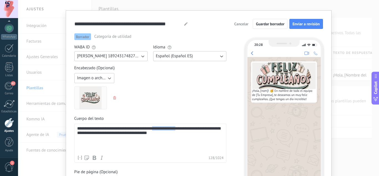
drag, startPoint x: 188, startPoint y: 130, endPoint x: 160, endPoint y: 131, distance: 27.2
click at [160, 131] on div "**********" at bounding box center [150, 139] width 147 height 26
click at [161, 128] on div "**********" at bounding box center [150, 139] width 147 height 26
click at [162, 128] on div "**********" at bounding box center [150, 139] width 147 height 26
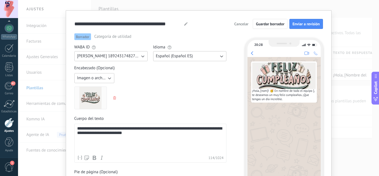
click at [159, 129] on div "**********" at bounding box center [150, 139] width 147 height 26
click at [310, 22] on span "Enviar a revisión" at bounding box center [305, 24] width 27 height 4
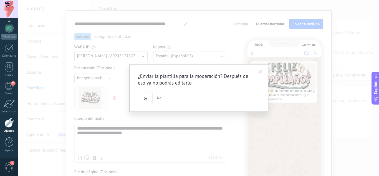
click at [151, 104] on div "¿Enviar la plantilla para la moderación? Después de eso ya no podrás editarlo S…" at bounding box center [198, 87] width 139 height 47
click at [145, 98] on span "Si" at bounding box center [145, 98] width 3 height 4
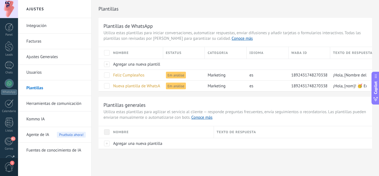
click at [155, 99] on div "Plantillas generales Utiliza estas plantillas para agilizar el servicio al clie…" at bounding box center [236, 123] width 274 height 52
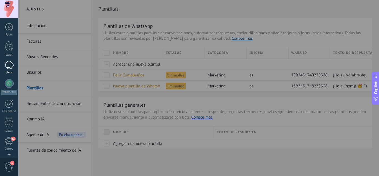
click at [9, 62] on div at bounding box center [9, 65] width 9 height 8
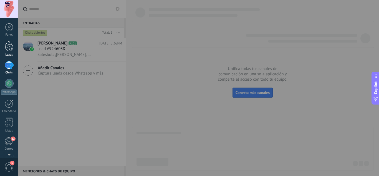
click at [8, 48] on div at bounding box center [9, 46] width 8 height 10
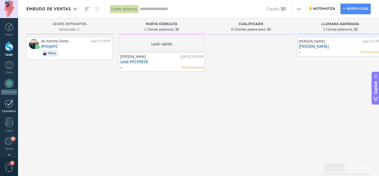
click at [7, 110] on div "Calendario" at bounding box center [9, 111] width 16 height 4
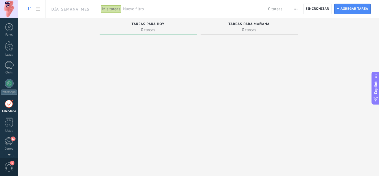
scroll to position [16, 0]
click at [124, 68] on div at bounding box center [148, 99] width 97 height 125
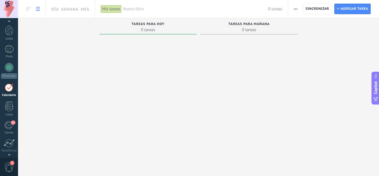
click at [38, 9] on use at bounding box center [38, 9] width 4 height 4
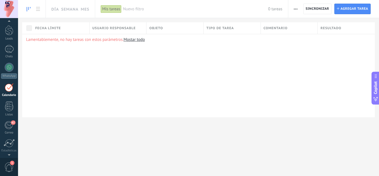
click at [27, 7] on use at bounding box center [29, 9] width 4 height 4
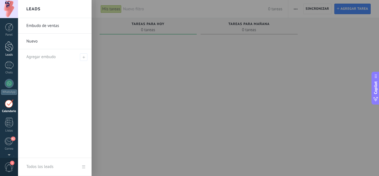
click at [9, 43] on div at bounding box center [9, 46] width 8 height 10
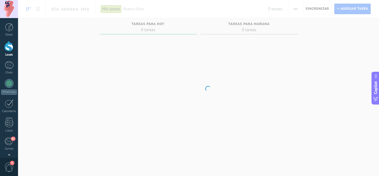
click at [9, 43] on div at bounding box center [9, 46] width 8 height 10
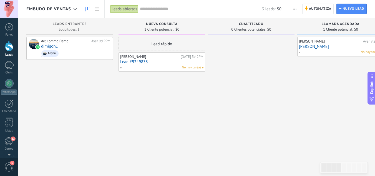
click at [143, 59] on div "[PERSON_NAME]" at bounding box center [149, 56] width 59 height 4
click at [137, 60] on link "Lead #9249838" at bounding box center [161, 61] width 83 height 5
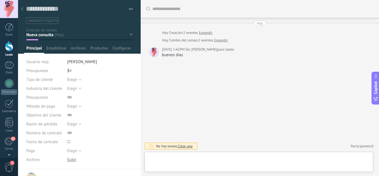
scroll to position [8, 0]
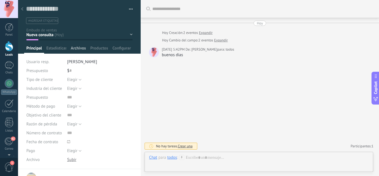
click at [76, 50] on span "Archivos" at bounding box center [78, 50] width 15 height 8
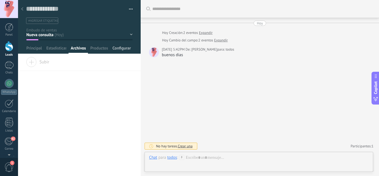
click at [121, 49] on span "Configurar" at bounding box center [121, 50] width 18 height 8
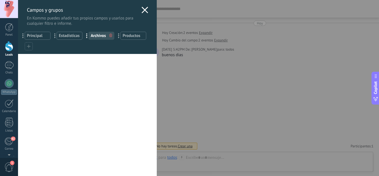
click at [38, 36] on span "Principal" at bounding box center [37, 35] width 21 height 5
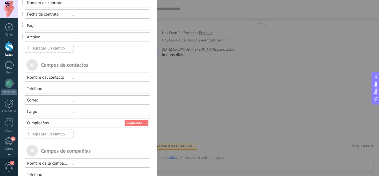
scroll to position [142, 0]
click at [70, 124] on div "..." at bounding box center [107, 122] width 75 height 5
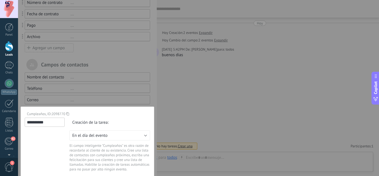
click at [155, 108] on div at bounding box center [87, 46] width 139 height 376
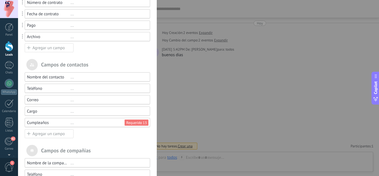
click at [77, 123] on div "..." at bounding box center [107, 122] width 75 height 5
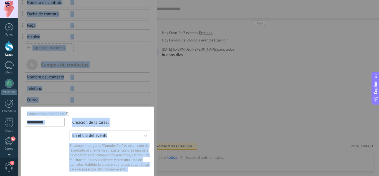
drag, startPoint x: 154, startPoint y: 93, endPoint x: 158, endPoint y: 82, distance: 11.9
click at [158, 82] on div "**********" at bounding box center [198, 88] width 361 height 176
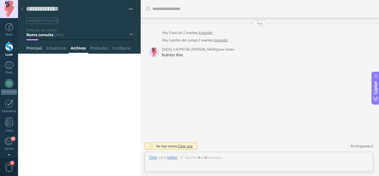
click at [37, 47] on span "Principal" at bounding box center [34, 50] width 16 height 8
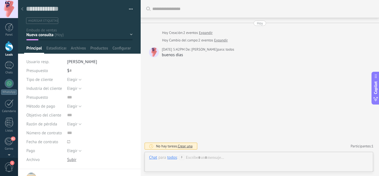
click at [23, 9] on icon at bounding box center [22, 8] width 2 height 3
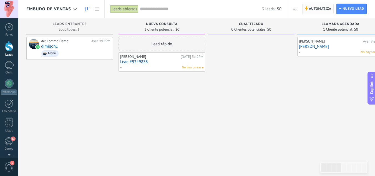
click at [311, 9] on span "Automatiza" at bounding box center [320, 9] width 22 height 10
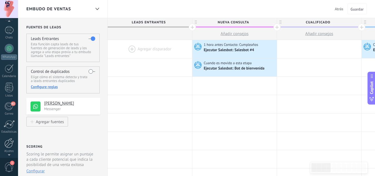
scroll to position [37, 0]
click at [7, 140] on div at bounding box center [8, 140] width 9 height 10
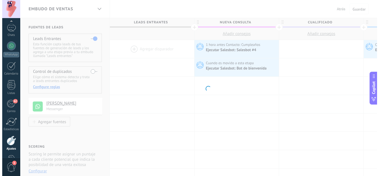
scroll to position [55, 0]
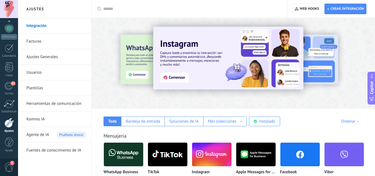
click at [40, 100] on link "Herramientas de comunicación" at bounding box center [55, 104] width 59 height 16
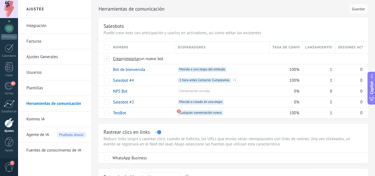
click at [37, 90] on link "Plantillas" at bounding box center [55, 88] width 59 height 16
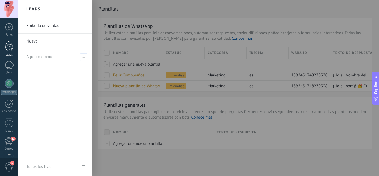
click at [9, 46] on div at bounding box center [9, 46] width 8 height 10
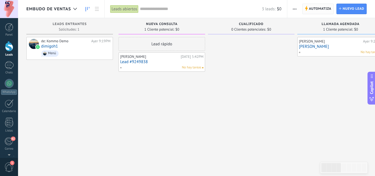
click at [320, 8] on span "Automatiza" at bounding box center [320, 9] width 22 height 10
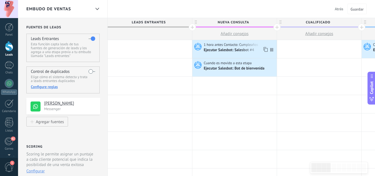
click at [247, 47] on span "1 hora antes Contacto: Cumpleaños" at bounding box center [231, 44] width 55 height 5
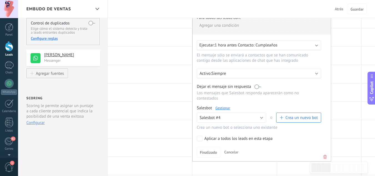
scroll to position [49, 0]
click at [301, 47] on div "Ejecutar: 1 hora antes Contacto: Cumpleaños" at bounding box center [259, 44] width 124 height 10
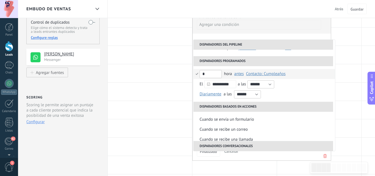
scroll to position [58, 0]
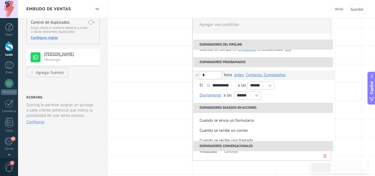
click at [238, 77] on span "antes" at bounding box center [239, 74] width 10 height 5
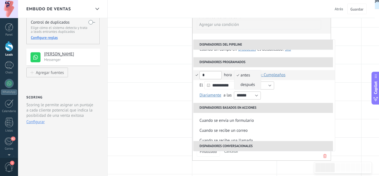
click at [244, 85] on span "después" at bounding box center [244, 84] width 21 height 5
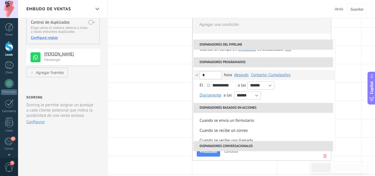
click at [216, 74] on input "*" at bounding box center [211, 75] width 22 height 8
type input "**"
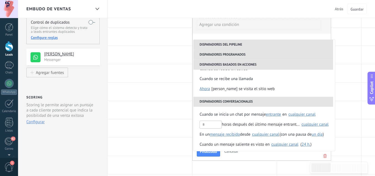
scroll to position [131, 0]
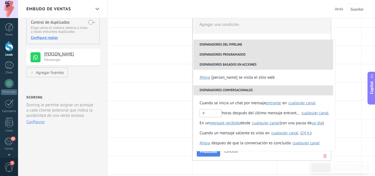
click at [215, 153] on span "Finalizado" at bounding box center [208, 151] width 17 height 4
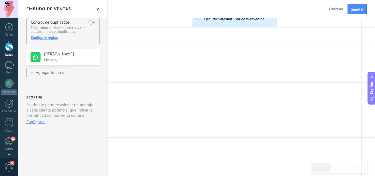
scroll to position [0, 0]
click at [356, 9] on span "Guardar" at bounding box center [356, 9] width 13 height 4
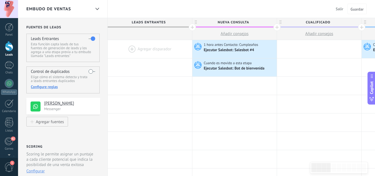
click at [341, 8] on span "Salir" at bounding box center [339, 8] width 7 height 5
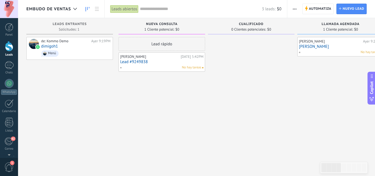
click at [68, 9] on span "Embudo de ventas" at bounding box center [48, 8] width 45 height 5
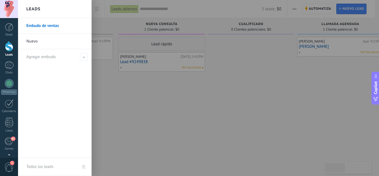
click at [52, 41] on link "Nuevo" at bounding box center [56, 42] width 60 height 16
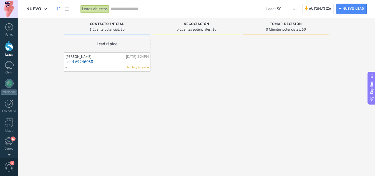
click at [105, 61] on link "Lead #9246038" at bounding box center [106, 61] width 83 height 5
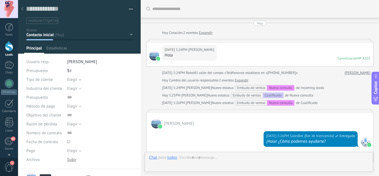
type textarea "**********"
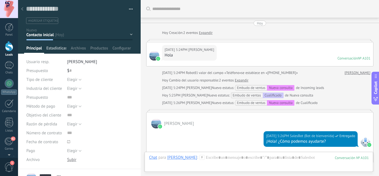
scroll to position [264, 0]
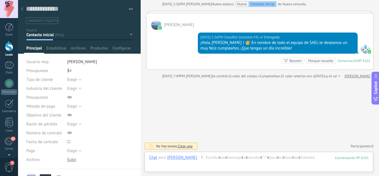
click at [0, 0] on div "Contacto inicial Negociación Tomar decisión Logrado con éxito Ventas Perdidos" at bounding box center [0, 0] width 0 height 0
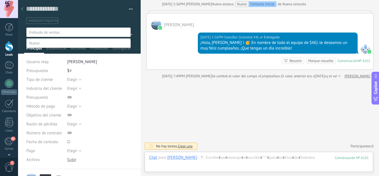
scroll to position [11, 0]
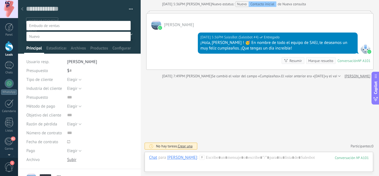
click at [51, 23] on span at bounding box center [44, 25] width 31 height 5
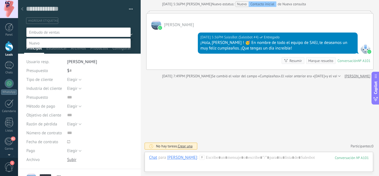
click at [0, 0] on label "Nueva consulta" at bounding box center [0, 0] width 0 height 0
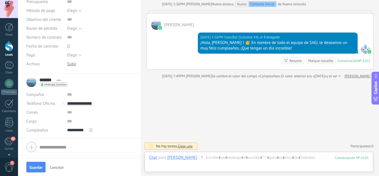
scroll to position [97, 0]
click at [89, 129] on use at bounding box center [90, 128] width 3 height 3
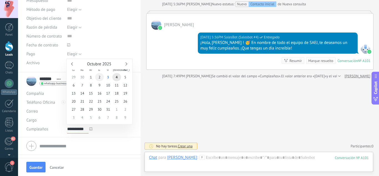
type input "**********"
click at [101, 76] on span "2" at bounding box center [99, 77] width 9 height 8
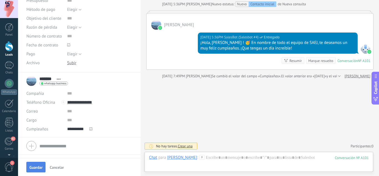
click at [41, 166] on span "Guardar" at bounding box center [35, 167] width 13 height 4
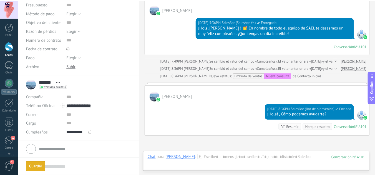
scroll to position [275, 0]
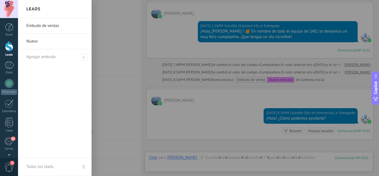
click at [7, 50] on div at bounding box center [9, 46] width 8 height 10
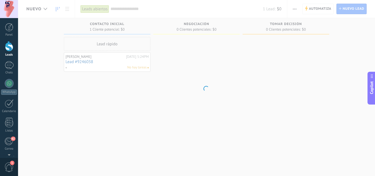
click at [7, 50] on div at bounding box center [9, 46] width 8 height 10
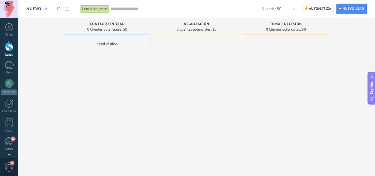
click at [48, 8] on div at bounding box center [45, 9] width 9 height 11
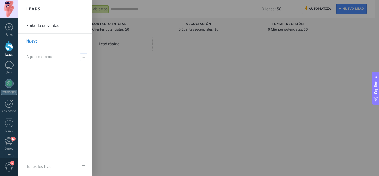
click at [46, 27] on link "Embudo de ventas" at bounding box center [56, 26] width 60 height 16
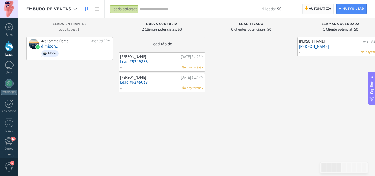
click at [311, 11] on span "Automatiza" at bounding box center [320, 9] width 22 height 10
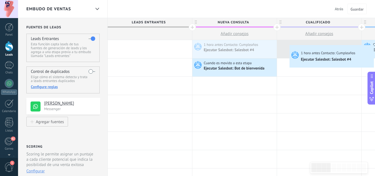
drag, startPoint x: 240, startPoint y: 46, endPoint x: 289, endPoint y: 46, distance: 49.7
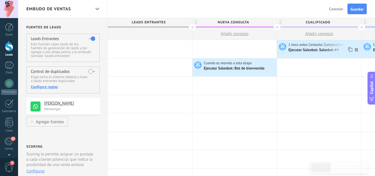
click at [300, 46] on span "1 hora antes Contacto: Cumpleaños" at bounding box center [315, 44] width 55 height 5
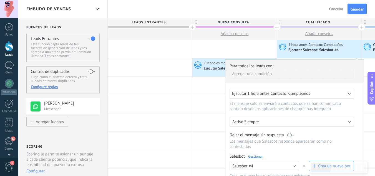
click at [330, 95] on div "Ejecutar: 1 hora antes Contacto: Cumpleaños" at bounding box center [289, 93] width 115 height 5
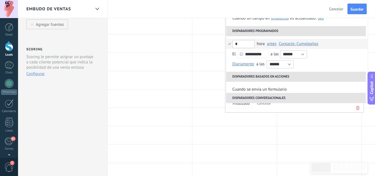
scroll to position [46, 0]
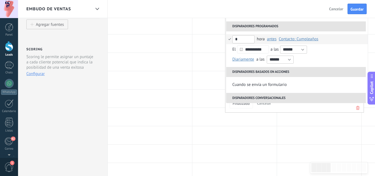
click at [248, 38] on input "*" at bounding box center [243, 39] width 22 height 8
type input "**"
click at [272, 40] on span "antes" at bounding box center [272, 38] width 10 height 5
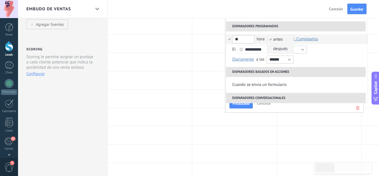
click at [283, 49] on span "después" at bounding box center [277, 48] width 21 height 5
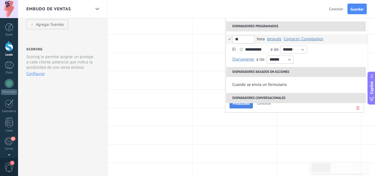
click at [241, 105] on span "Finalizado" at bounding box center [241, 103] width 17 height 4
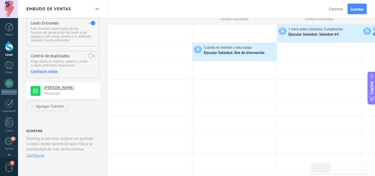
scroll to position [14, 0]
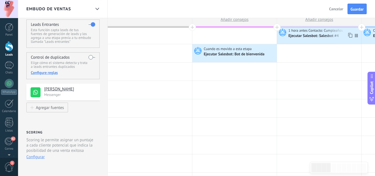
click at [320, 31] on span "1 hora antes Contacto: Cumpleaños" at bounding box center [315, 30] width 55 height 5
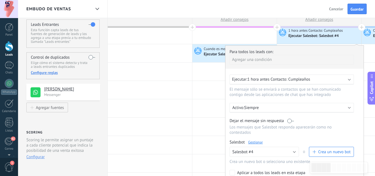
click at [279, 78] on span "1 hora antes Contacto: Cumpleaños" at bounding box center [278, 79] width 63 height 5
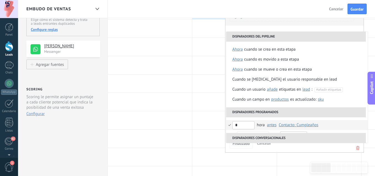
scroll to position [17, 0]
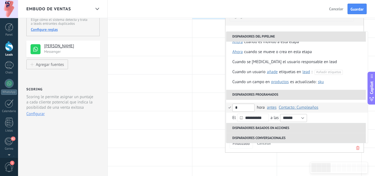
click at [242, 109] on input "*" at bounding box center [243, 108] width 22 height 8
type input "**"
click at [273, 108] on span "antes" at bounding box center [272, 107] width 10 height 5
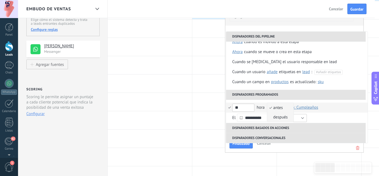
click at [274, 116] on span "después" at bounding box center [277, 116] width 21 height 5
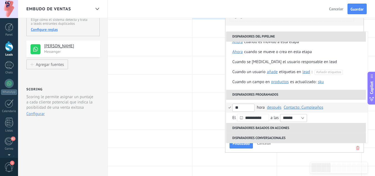
click at [229, 107] on li "** hora después antes después del campo seleccionado Lead: Fecha de contrato Co…" at bounding box center [297, 107] width 142 height 10
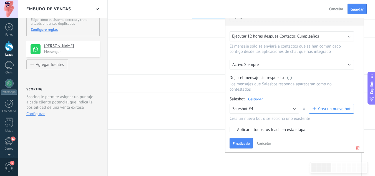
click at [235, 131] on label "Aplicar a todos los leads en esta etapa" at bounding box center [290, 130] width 122 height 6
drag, startPoint x: 235, startPoint y: 131, endPoint x: 242, endPoint y: 134, distance: 7.6
click at [242, 134] on div "Para todos los leads con: Agregar una condición Ejecutar: 12 horas después Cont…" at bounding box center [294, 77] width 139 height 150
click at [239, 140] on button "Finalizado" at bounding box center [240, 143] width 23 height 11
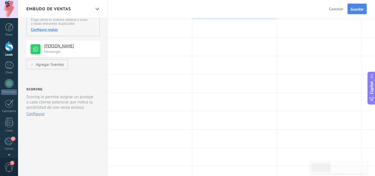
click at [352, 8] on span "Guardar" at bounding box center [356, 9] width 13 height 4
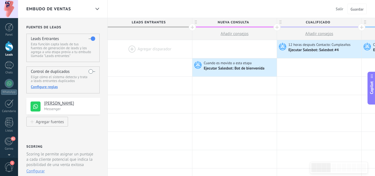
click at [342, 8] on span "Salir" at bounding box center [339, 8] width 7 height 5
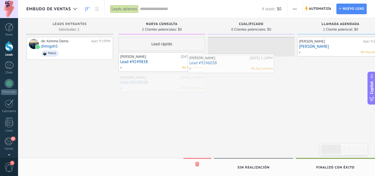
drag, startPoint x: 168, startPoint y: 82, endPoint x: 238, endPoint y: 62, distance: 72.8
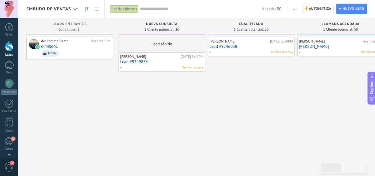
click at [231, 47] on link "Lead #9246038" at bounding box center [251, 46] width 83 height 5
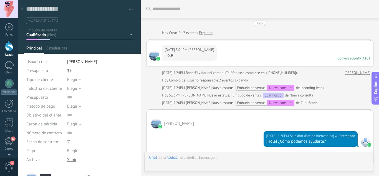
type textarea "**********"
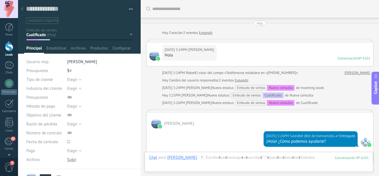
scroll to position [337, 0]
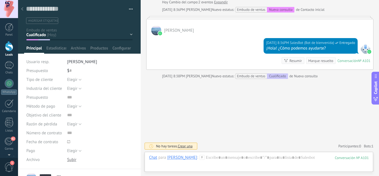
click at [184, 145] on span "Crear una" at bounding box center [185, 145] width 15 height 5
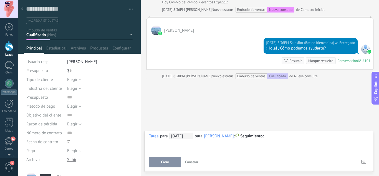
click at [180, 135] on span "05/10/2025" at bounding box center [181, 135] width 24 height 7
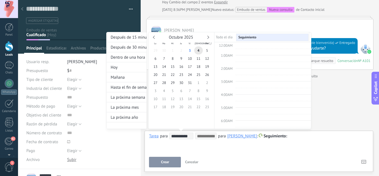
scroll to position [105, 0]
click at [123, 69] on div "Hoy" at bounding box center [127, 67] width 40 height 10
type input "**********"
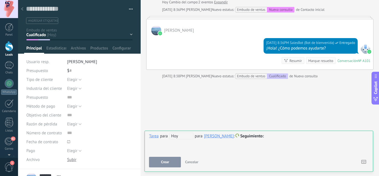
click at [183, 136] on span "Hoy" at bounding box center [181, 135] width 24 height 7
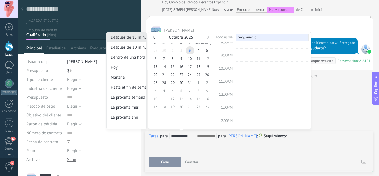
click at [124, 37] on div "Después de 15 minutos" at bounding box center [127, 37] width 40 height 10
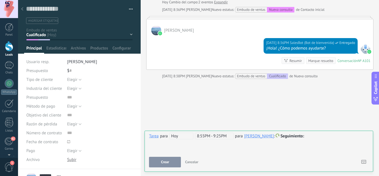
click at [287, 137] on span "Seguimiento" at bounding box center [293, 135] width 24 height 5
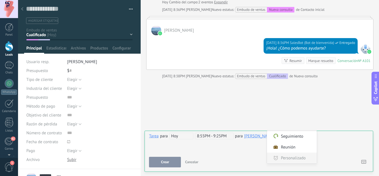
click at [286, 159] on label "Personalizado" at bounding box center [292, 157] width 50 height 11
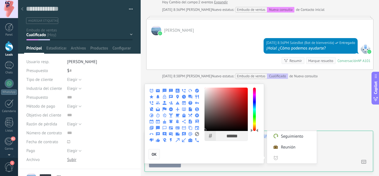
click at [151, 153] on button "OK" at bounding box center [153, 154] width 11 height 11
click at [279, 158] on label "Personalizado" at bounding box center [292, 157] width 50 height 11
click at [289, 137] on label "Seguimiento" at bounding box center [292, 136] width 50 height 11
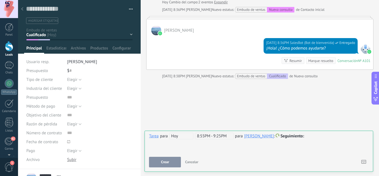
drag, startPoint x: 289, startPoint y: 137, endPoint x: 225, endPoint y: 158, distance: 67.1
click at [225, 158] on div "**********" at bounding box center [259, 149] width 220 height 35
click at [288, 135] on span "Seguimiento" at bounding box center [293, 135] width 24 height 5
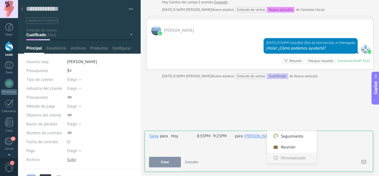
click at [286, 156] on label "Personalizado" at bounding box center [292, 157] width 50 height 11
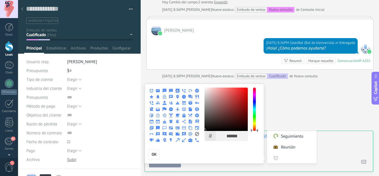
click at [171, 123] on use at bounding box center [171, 121] width 4 height 4
click at [287, 139] on label "Seguimiento" at bounding box center [292, 136] width 50 height 11
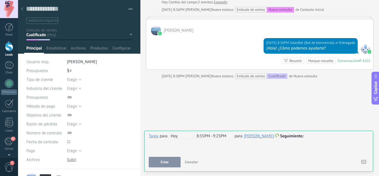
drag, startPoint x: 141, startPoint y: 99, endPoint x: 140, endPoint y: 114, distance: 15.0
click at [140, 114] on div at bounding box center [140, 88] width 0 height 176
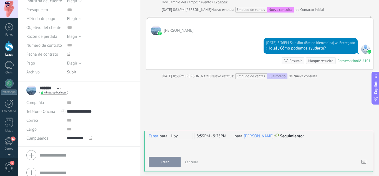
scroll to position [91, 0]
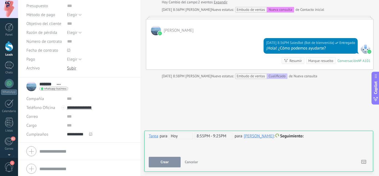
click at [89, 134] on icon at bounding box center [90, 133] width 3 height 3
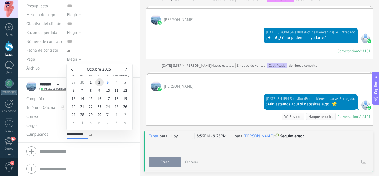
scroll to position [395, 0]
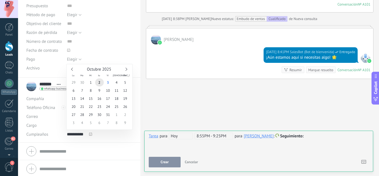
click at [63, 116] on div "Correo E-mail priv. Otro e-mail Correo Correo Escribir de Kommo" at bounding box center [79, 116] width 106 height 9
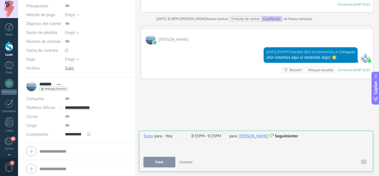
drag, startPoint x: 140, startPoint y: 97, endPoint x: 128, endPoint y: 81, distance: 20.0
click at [135, 75] on div at bounding box center [135, 88] width 0 height 176
type textarea "**********"
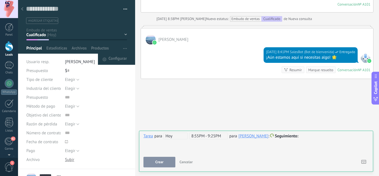
click at [123, 48] on use "button" at bounding box center [125, 48] width 4 height 1
click at [112, 59] on span "Configurar" at bounding box center [118, 59] width 18 height 11
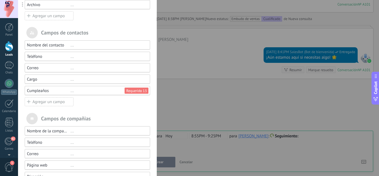
scroll to position [177, 0]
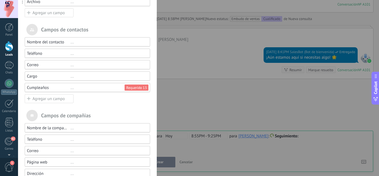
click at [72, 87] on div "..." at bounding box center [107, 87] width 75 height 5
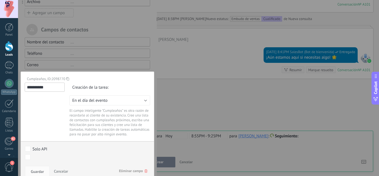
click at [58, 89] on input "**********" at bounding box center [45, 86] width 40 height 9
click at [92, 86] on div "Creación de la tarea:" at bounding box center [109, 87] width 81 height 10
click at [96, 99] on span "En el día del evento" at bounding box center [89, 100] width 35 height 5
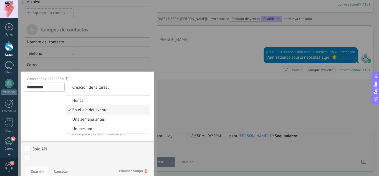
click at [112, 110] on span "En el día del evento" at bounding box center [107, 109] width 82 height 5
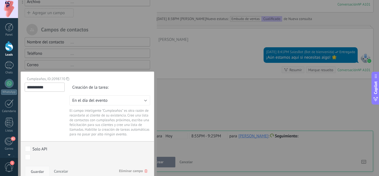
click at [38, 171] on span "Guardar" at bounding box center [37, 171] width 13 height 4
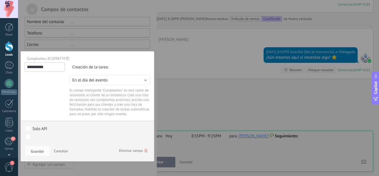
scroll to position [199, 0]
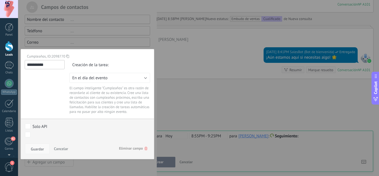
click at [41, 148] on span "Guardar" at bounding box center [37, 149] width 13 height 4
click at [171, 107] on div "**********" at bounding box center [198, 88] width 361 height 176
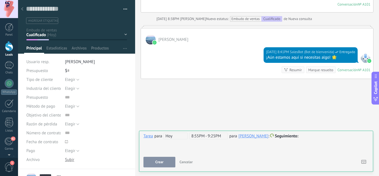
scroll to position [56, 0]
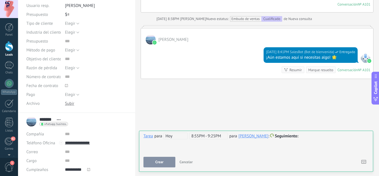
click at [87, 169] on icon at bounding box center [88, 169] width 3 height 3
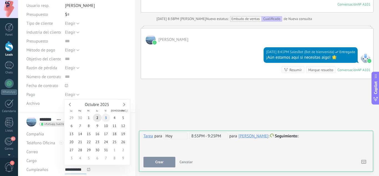
type input "**********"
click at [105, 118] on span "3" at bounding box center [106, 117] width 9 height 8
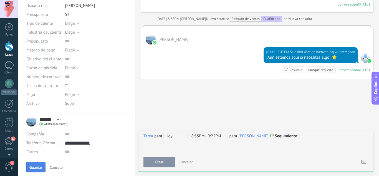
click at [32, 166] on span "Guardar" at bounding box center [35, 167] width 13 height 4
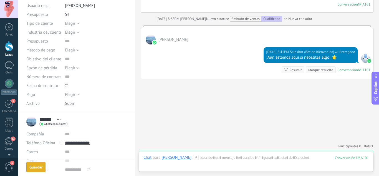
scroll to position [423, 0]
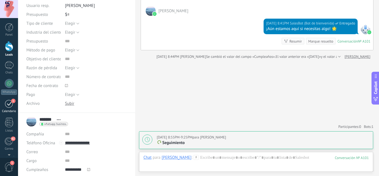
click at [10, 104] on div "1" at bounding box center [9, 103] width 9 height 9
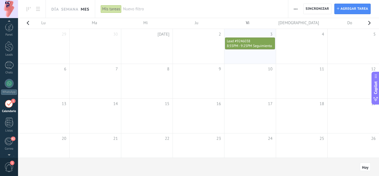
scroll to position [16, 0]
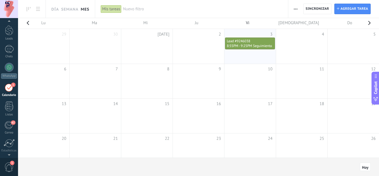
click at [241, 44] on span "8:55PM - 9:25PM" at bounding box center [239, 45] width 25 height 5
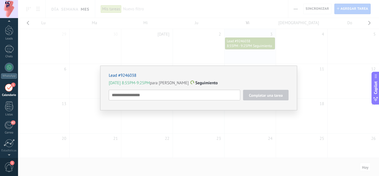
click at [255, 94] on span "Completar una tarea" at bounding box center [266, 95] width 34 height 4
click at [224, 94] on div "Lead #9246038 Hoy 8:55PM-9:25PM para Harold Gonzalez Seguimiento Completar una …" at bounding box center [198, 88] width 361 height 176
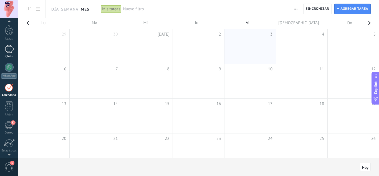
click at [11, 52] on div at bounding box center [9, 49] width 9 height 8
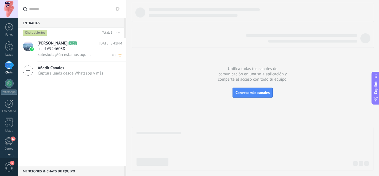
click at [66, 54] on span "Salesbot: ¡Aún estamos aquí si necesitas algo! 🌟" at bounding box center [64, 54] width 54 height 5
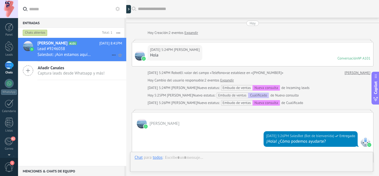
scroll to position [359, 0]
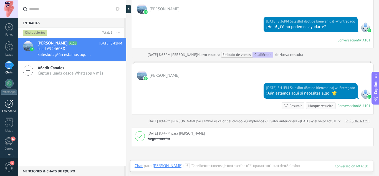
click at [8, 105] on div "1" at bounding box center [9, 103] width 9 height 9
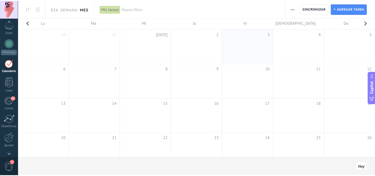
scroll to position [50, 0]
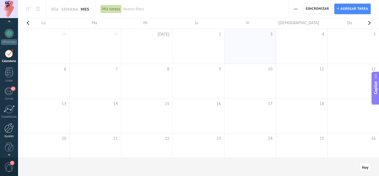
click at [10, 131] on div at bounding box center [8, 128] width 9 height 10
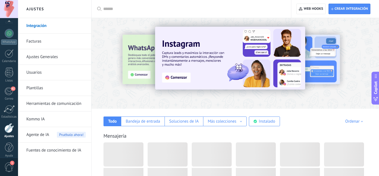
scroll to position [55, 0]
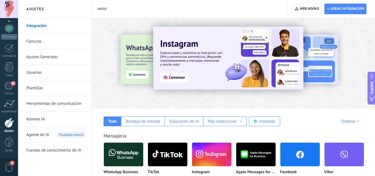
click at [44, 86] on link "Plantillas" at bounding box center [55, 88] width 59 height 16
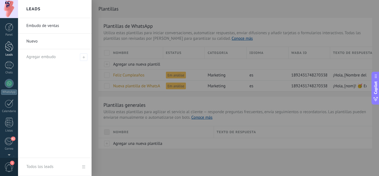
click at [9, 49] on div at bounding box center [9, 46] width 8 height 10
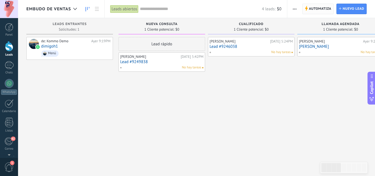
click at [318, 7] on span "Automatiza" at bounding box center [320, 9] width 22 height 10
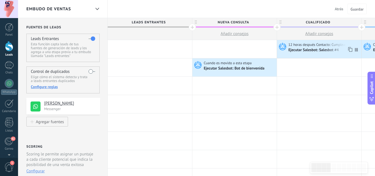
click at [323, 45] on span "12 horas después Contacto: Cumpleaños" at bounding box center [319, 44] width 63 height 5
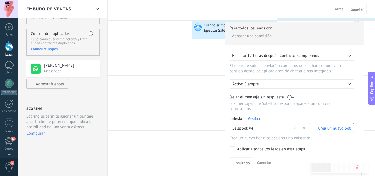
scroll to position [39, 0]
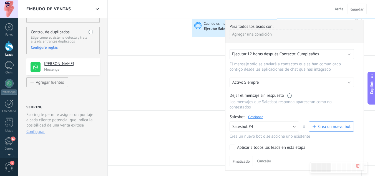
click at [300, 53] on span "12 horas después Contacto: Cumpleaños" at bounding box center [283, 53] width 72 height 5
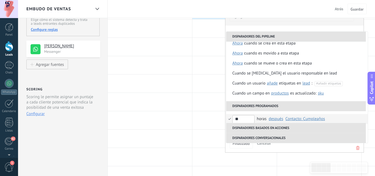
scroll to position [10, 0]
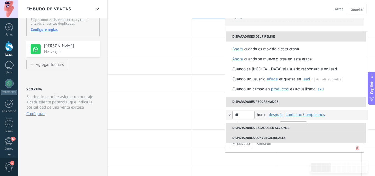
click at [244, 116] on input "**" at bounding box center [243, 115] width 22 height 8
drag, startPoint x: 244, startPoint y: 116, endPoint x: 234, endPoint y: 117, distance: 9.9
click at [234, 117] on input "**" at bounding box center [243, 115] width 22 height 8
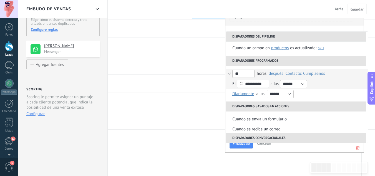
scroll to position [52, 0]
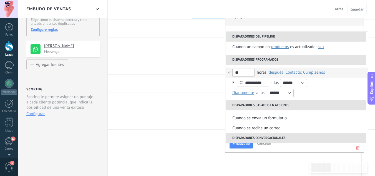
click at [273, 72] on span "después" at bounding box center [276, 72] width 14 height 5
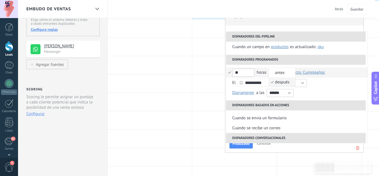
click at [283, 82] on span "después" at bounding box center [279, 81] width 21 height 5
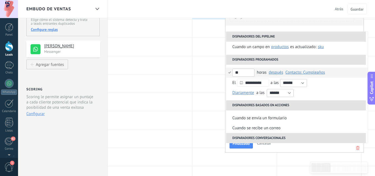
click at [315, 72] on span "Contacto: Cumpleaños" at bounding box center [305, 72] width 40 height 5
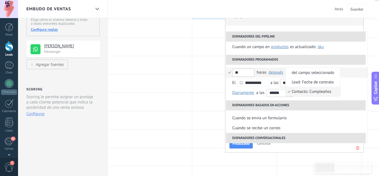
click at [324, 93] on span "Contacto: Cumpleaños" at bounding box center [310, 91] width 49 height 5
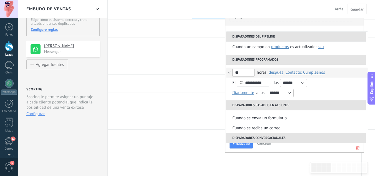
click at [244, 73] on input "**" at bounding box center [243, 73] width 22 height 8
drag, startPoint x: 244, startPoint y: 73, endPoint x: 236, endPoint y: 75, distance: 8.2
click at [236, 75] on input "**" at bounding box center [243, 73] width 22 height 8
type input "*"
click at [229, 72] on li "* horas después antes después Contacto: Cumpleaños del campo seleccionado Lead:…" at bounding box center [297, 72] width 142 height 10
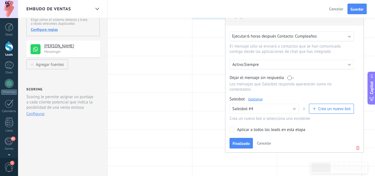
click at [254, 98] on link "Gestionar" at bounding box center [255, 99] width 15 height 5
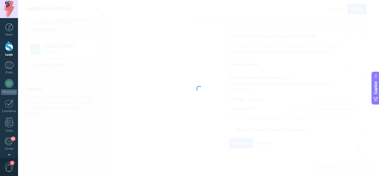
type input "**********"
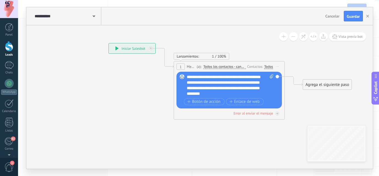
drag, startPoint x: 337, startPoint y: 79, endPoint x: 301, endPoint y: 54, distance: 43.6
click at [301, 54] on icon at bounding box center [221, 81] width 502 height 354
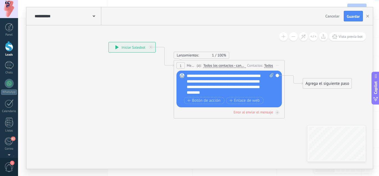
click at [280, 64] on span "Iniciar vista previa aquí Cambiar nombre Duplicar Borrar" at bounding box center [277, 65] width 9 height 8
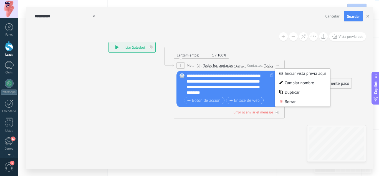
click at [280, 64] on span "Iniciar vista previa aquí Cambiar nombre Duplicar Borrar" at bounding box center [277, 65] width 9 height 8
click at [291, 60] on icon at bounding box center [221, 80] width 502 height 354
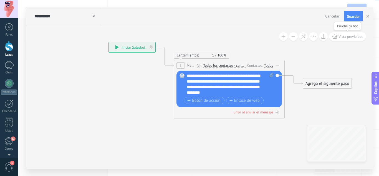
click at [340, 36] on span "Vista previa bot" at bounding box center [351, 36] width 24 height 5
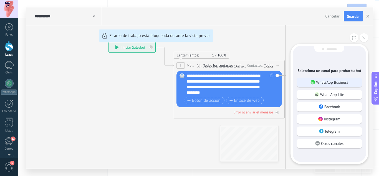
click at [318, 84] on p "WhatsApp Business" at bounding box center [332, 82] width 32 height 5
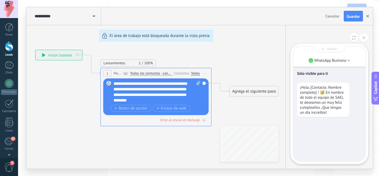
click at [367, 17] on icon "button" at bounding box center [367, 16] width 3 height 3
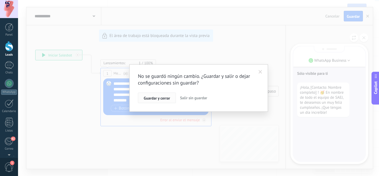
click at [153, 100] on span "Guardar y cerrar" at bounding box center [157, 98] width 26 height 4
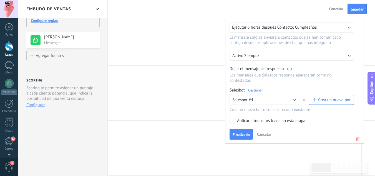
scroll to position [65, 0]
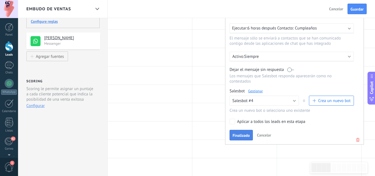
click at [241, 133] on button "Finalizado" at bounding box center [240, 135] width 23 height 11
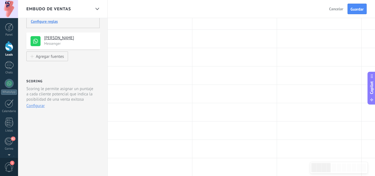
scroll to position [0, 0]
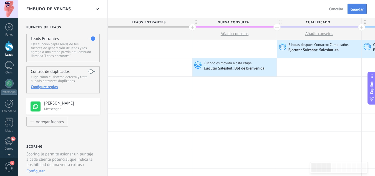
click at [355, 11] on span "Guardar" at bounding box center [356, 9] width 13 height 4
click at [339, 8] on span "Salir" at bounding box center [339, 8] width 7 height 5
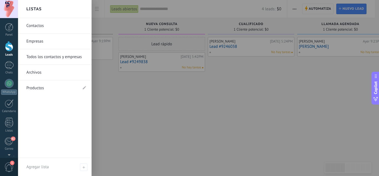
click at [49, 26] on link "Contactos" at bounding box center [56, 26] width 60 height 16
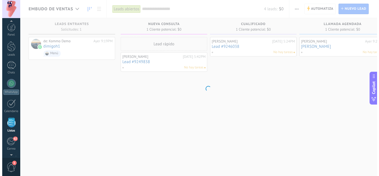
scroll to position [34, 0]
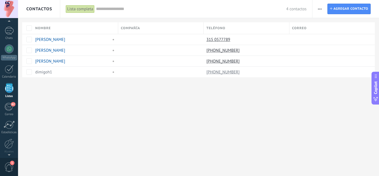
click at [321, 10] on span "button" at bounding box center [320, 9] width 4 height 11
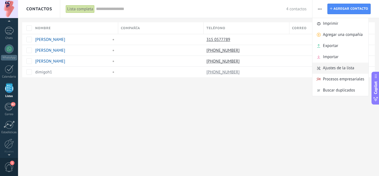
click at [334, 68] on span "Ajustes de la lista" at bounding box center [338, 67] width 31 height 11
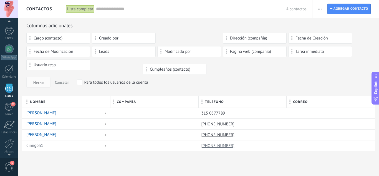
drag, startPoint x: 185, startPoint y: 37, endPoint x: 152, endPoint y: 99, distance: 70.3
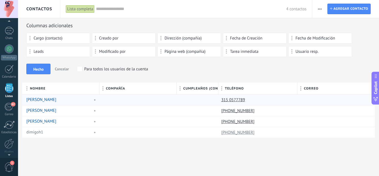
drag, startPoint x: 152, startPoint y: 99, endPoint x: 140, endPoint y: 103, distance: 12.1
click at [140, 103] on div at bounding box center [137, 99] width 75 height 11
drag, startPoint x: 158, startPoint y: 90, endPoint x: 143, endPoint y: 91, distance: 15.0
click at [0, 0] on div at bounding box center [0, 0] width 0 height 0
click at [37, 70] on span "Hecho" at bounding box center [38, 69] width 10 height 4
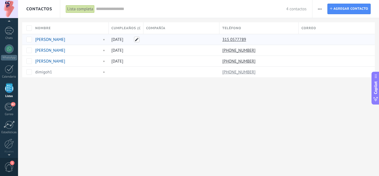
click at [135, 40] on span at bounding box center [137, 40] width 6 height 6
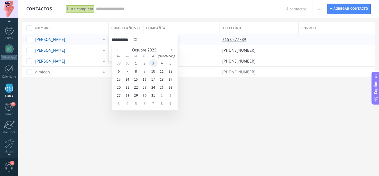
click at [153, 62] on span "3" at bounding box center [153, 63] width 9 height 8
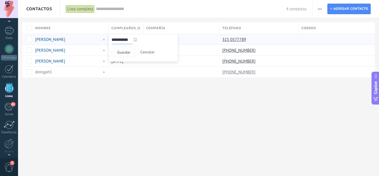
click at [126, 52] on span "Guardar" at bounding box center [123, 52] width 13 height 4
click at [134, 39] on icon at bounding box center [135, 39] width 3 height 3
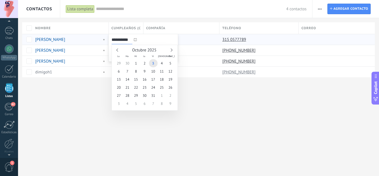
click at [145, 51] on span "Octubre 2025" at bounding box center [144, 49] width 24 height 5
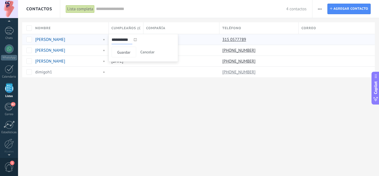
drag, startPoint x: 155, startPoint y: 43, endPoint x: 152, endPoint y: 48, distance: 5.6
click at [152, 48] on div "**********" at bounding box center [144, 48] width 70 height 28
click at [135, 40] on use at bounding box center [135, 39] width 3 height 3
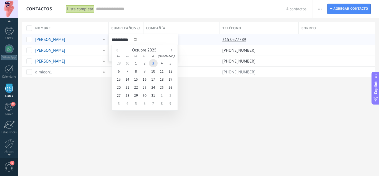
click at [152, 51] on span "Octubre 2025" at bounding box center [144, 49] width 24 height 5
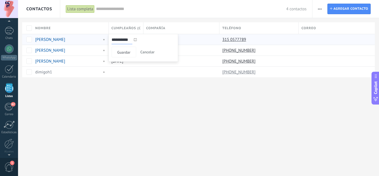
click at [152, 128] on div "Contactos Lista completa Aplicar 4 contactos Lista completa Contactos sin tarea…" at bounding box center [198, 88] width 361 height 176
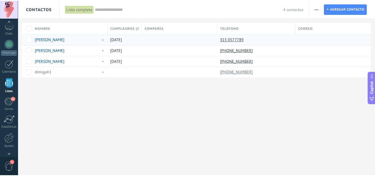
scroll to position [55, 0]
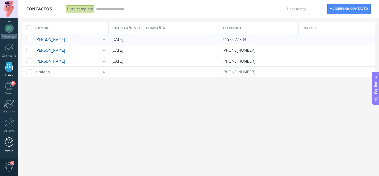
click at [11, 145] on div at bounding box center [9, 142] width 8 height 10
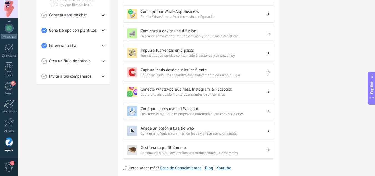
scroll to position [169, 0]
click at [189, 89] on h3 "Conecta WhatsApp Business, Instagram & Facebook" at bounding box center [204, 88] width 126 height 5
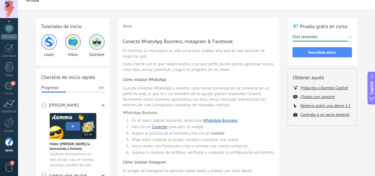
scroll to position [0, 0]
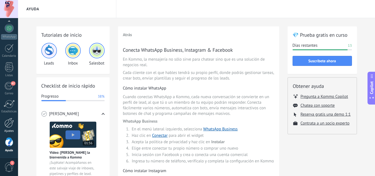
click at [10, 126] on div at bounding box center [8, 123] width 9 height 10
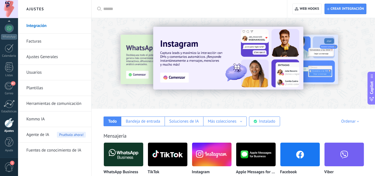
click at [40, 89] on link "Plantillas" at bounding box center [55, 88] width 59 height 16
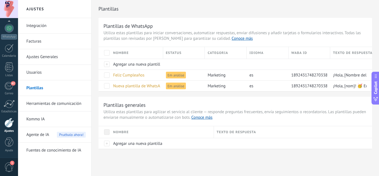
click at [33, 27] on link "Integración" at bounding box center [55, 26] width 59 height 16
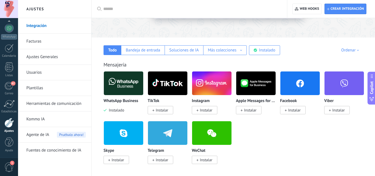
scroll to position [75, 0]
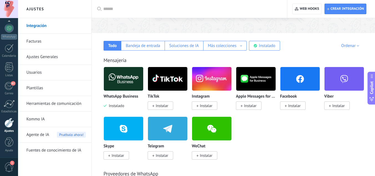
click at [304, 76] on img at bounding box center [299, 78] width 39 height 27
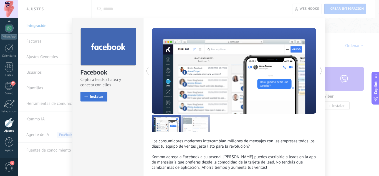
click at [86, 99] on button "Instalar" at bounding box center [93, 97] width 27 height 10
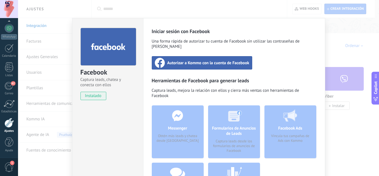
click at [228, 60] on span "Autorizar a Kommo con la cuenta de Facebook" at bounding box center [208, 63] width 82 height 6
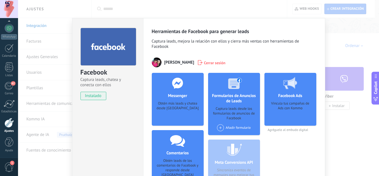
click at [330, 135] on div "Facebook Captura leads, chatea y conecta con ellos instalado Desinstalar Herram…" at bounding box center [198, 88] width 361 height 176
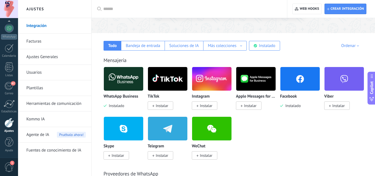
click at [122, 98] on p "WhatsApp Business" at bounding box center [121, 96] width 35 height 5
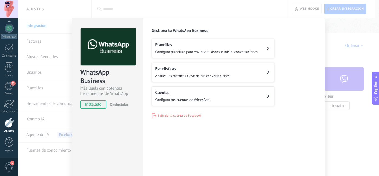
click at [192, 94] on h2 "Cuentas" at bounding box center [182, 92] width 54 height 5
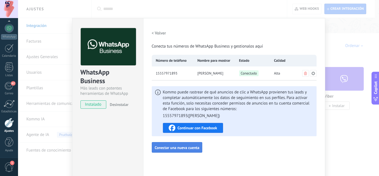
click at [188, 147] on span "Conectar una nueva cuenta" at bounding box center [177, 147] width 45 height 4
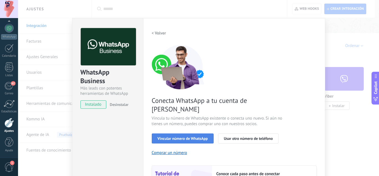
click at [199, 136] on span "Vincular número de WhatsApp" at bounding box center [183, 138] width 50 height 4
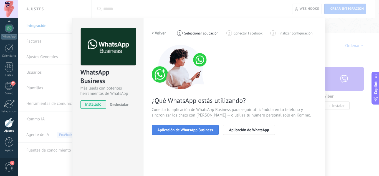
click at [196, 131] on span "Aplicación de WhatsApp Business" at bounding box center [185, 130] width 55 height 4
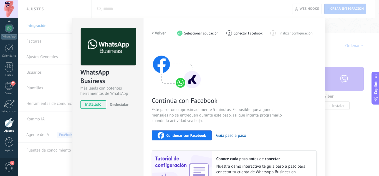
click at [196, 131] on button "Continuar con Facebook" at bounding box center [182, 135] width 60 height 10
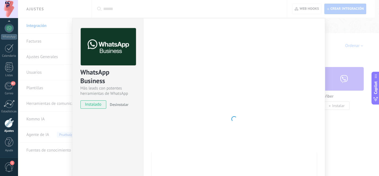
click at [59, 68] on div "WhatsApp Business Más leads con potentes herramientas de WhatsApp instalado Des…" at bounding box center [198, 88] width 361 height 176
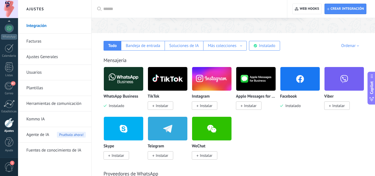
click at [42, 87] on link "Plantillas" at bounding box center [55, 88] width 59 height 16
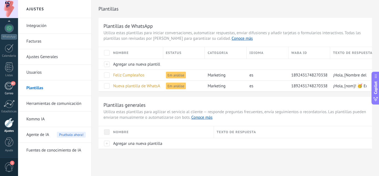
click at [13, 87] on div "62" at bounding box center [8, 86] width 9 height 8
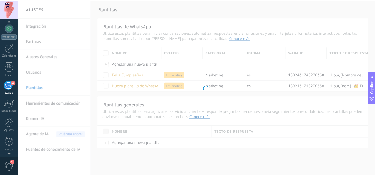
scroll to position [54, 0]
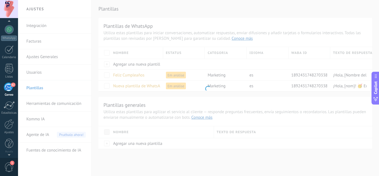
drag, startPoint x: 133, startPoint y: 118, endPoint x: 146, endPoint y: 150, distance: 34.5
click at [146, 150] on body ".abecls-1,.abecls-2{fill-rule:evenodd}.abecls-2{fill:#fff} .abhcls-1{fill:none}…" at bounding box center [189, 88] width 379 height 176
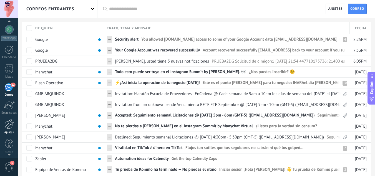
click at [11, 125] on div at bounding box center [8, 124] width 9 height 10
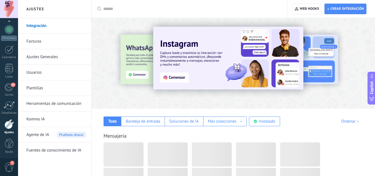
scroll to position [55, 0]
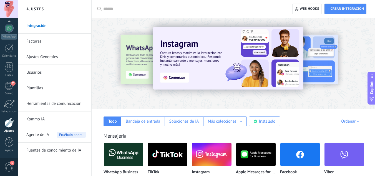
click at [50, 103] on link "Herramientas de comunicación" at bounding box center [55, 104] width 59 height 16
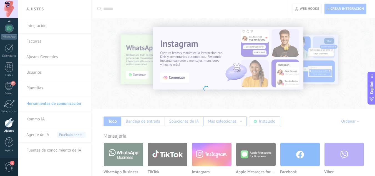
click at [68, 101] on body ".abecls-1,.abecls-2{fill-rule:evenodd}.abecls-2{fill:#fff} .abhcls-1{fill:none}…" at bounding box center [187, 88] width 375 height 176
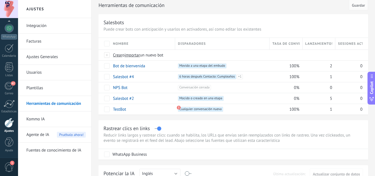
scroll to position [5, 0]
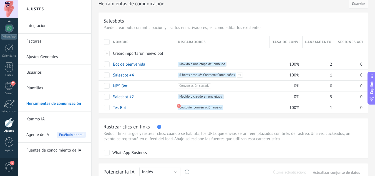
click at [51, 88] on link "Plantillas" at bounding box center [55, 88] width 59 height 16
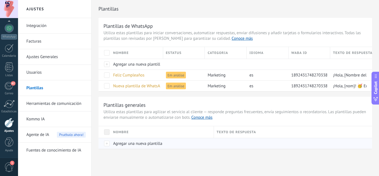
click at [143, 142] on span "Agregar una nueva plantilla" at bounding box center [137, 143] width 49 height 5
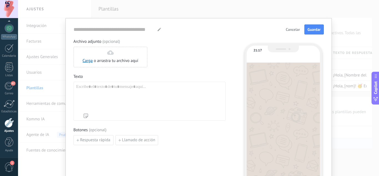
type input "**********"
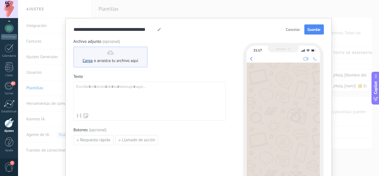
click at [89, 62] on link "Carga" at bounding box center [88, 60] width 10 height 5
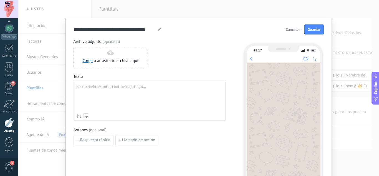
click at [103, 89] on div at bounding box center [149, 97] width 147 height 26
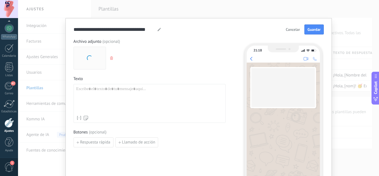
click at [103, 89] on div at bounding box center [149, 99] width 147 height 26
paste div
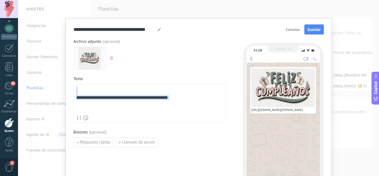
drag, startPoint x: 204, startPoint y: 103, endPoint x: 77, endPoint y: 105, distance: 127.1
click at [77, 105] on div "**********" at bounding box center [149, 99] width 147 height 26
drag, startPoint x: 77, startPoint y: 105, endPoint x: 77, endPoint y: 80, distance: 25.5
click at [77, 80] on div "**********" at bounding box center [150, 99] width 152 height 47
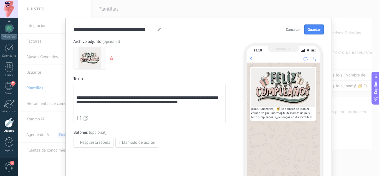
click at [96, 92] on div "**********" at bounding box center [149, 99] width 147 height 27
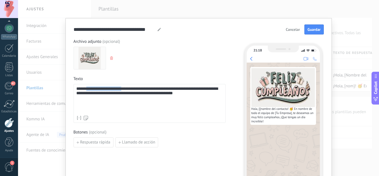
drag, startPoint x: 124, startPoint y: 90, endPoint x: 85, endPoint y: 88, distance: 38.9
click at [85, 88] on div "**********" at bounding box center [149, 99] width 147 height 26
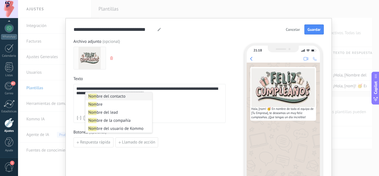
click at [94, 96] on strong "Nom" at bounding box center [92, 96] width 8 height 5
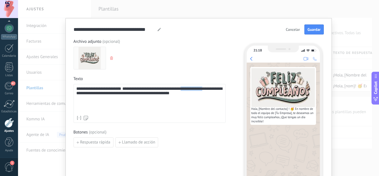
drag, startPoint x: 216, startPoint y: 89, endPoint x: 192, endPoint y: 89, distance: 23.9
click at [192, 89] on div "**********" at bounding box center [149, 99] width 147 height 26
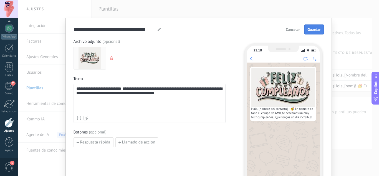
click at [310, 30] on span "Guardar" at bounding box center [313, 29] width 13 height 4
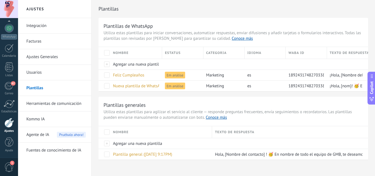
click at [53, 55] on link "Ajustes Generales" at bounding box center [55, 57] width 59 height 16
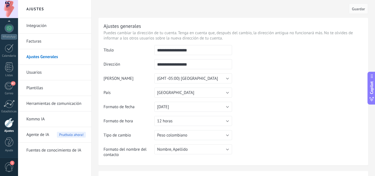
click at [54, 102] on link "Herramientas de comunicación" at bounding box center [55, 104] width 59 height 16
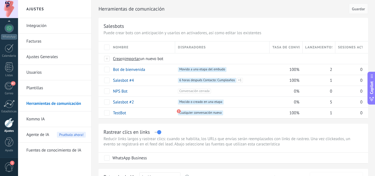
click at [41, 88] on link "Plantillas" at bounding box center [55, 88] width 59 height 16
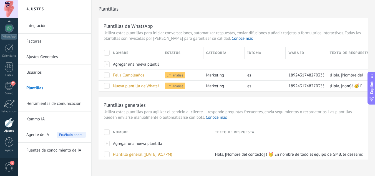
scroll to position [8, 0]
click at [10, 91] on link "62 [GEOGRAPHIC_DATA]" at bounding box center [9, 89] width 18 height 14
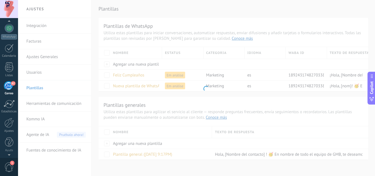
scroll to position [54, 0]
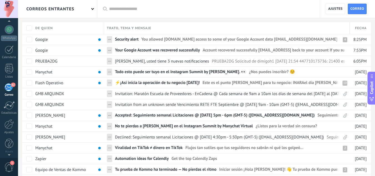
click at [10, 88] on div "62" at bounding box center [8, 87] width 9 height 8
click at [10, 127] on div at bounding box center [8, 124] width 9 height 10
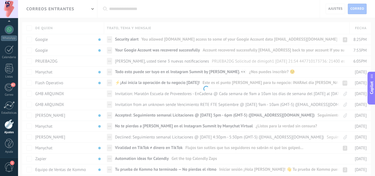
scroll to position [55, 0]
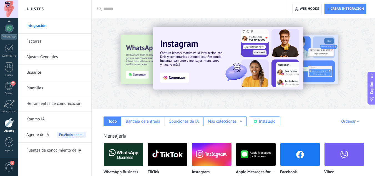
click at [42, 24] on link "Integración" at bounding box center [55, 26] width 59 height 16
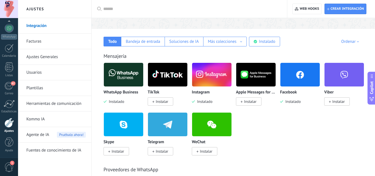
scroll to position [0, 0]
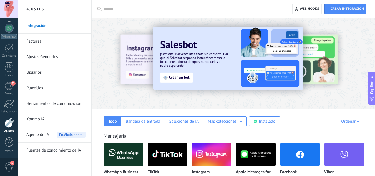
click at [39, 102] on link "Herramientas de comunicación" at bounding box center [55, 104] width 59 height 16
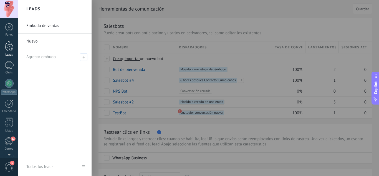
click at [10, 46] on div at bounding box center [9, 46] width 8 height 10
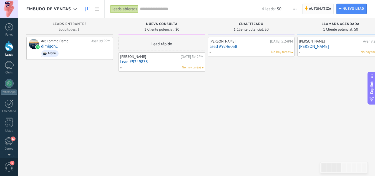
click at [319, 10] on span "Automatiza" at bounding box center [320, 9] width 22 height 10
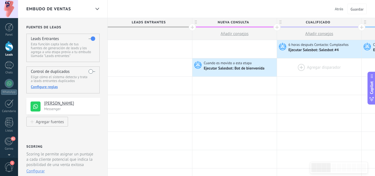
click at [299, 65] on div at bounding box center [319, 67] width 84 height 18
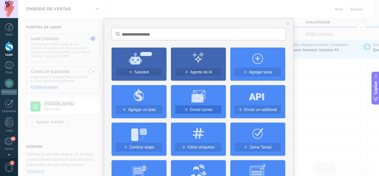
click at [198, 110] on span "Enviar correo" at bounding box center [201, 109] width 22 height 5
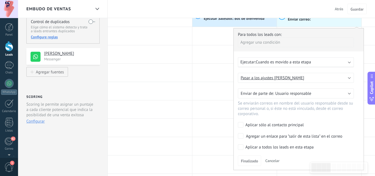
scroll to position [51, 0]
click at [299, 59] on span "Cuando es movido a esta etapa" at bounding box center [283, 61] width 55 height 5
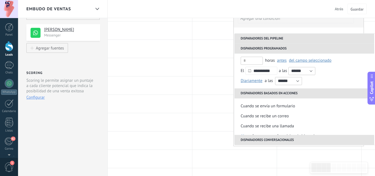
scroll to position [68, 0]
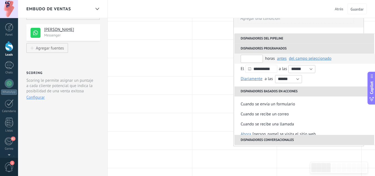
click at [259, 56] on input "text" at bounding box center [252, 59] width 22 height 8
click at [282, 59] on span "antes" at bounding box center [282, 58] width 10 height 5
drag, startPoint x: 251, startPoint y: 57, endPoint x: 242, endPoint y: 59, distance: 8.5
click at [242, 59] on input "**" at bounding box center [252, 59] width 22 height 8
type input "*"
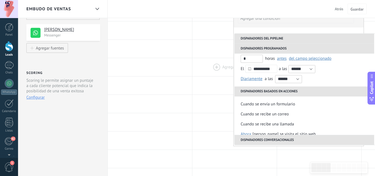
drag, startPoint x: 253, startPoint y: 57, endPoint x: 229, endPoint y: 60, distance: 23.5
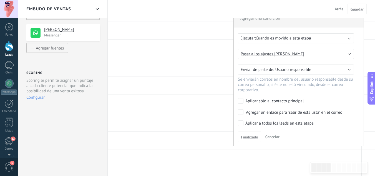
drag, startPoint x: 362, startPoint y: 65, endPoint x: 362, endPoint y: 77, distance: 11.9
click at [362, 77] on div "Para todos los leads con: [PERSON_NAME] una condición Ejecutar: Cuando es movid…" at bounding box center [298, 75] width 130 height 142
click at [336, 36] on div "Ejecutar: Cuando es movido a esta etapa" at bounding box center [293, 38] width 107 height 5
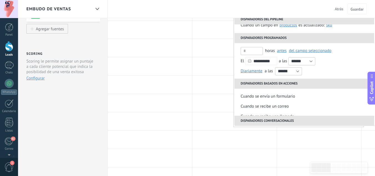
scroll to position [59, 0]
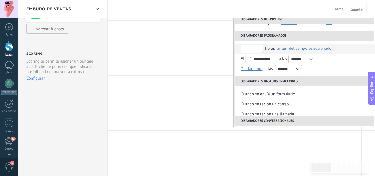
click at [256, 45] on input "text" at bounding box center [252, 49] width 22 height 8
type input "**"
click at [295, 49] on span "del campo seleccionado" at bounding box center [310, 48] width 42 height 5
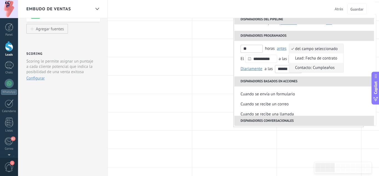
click at [298, 67] on span "Contacto: Cumpleaños" at bounding box center [313, 67] width 49 height 5
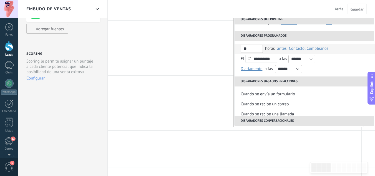
click at [305, 47] on span "Contacto: Cumpleaños" at bounding box center [309, 48] width 40 height 5
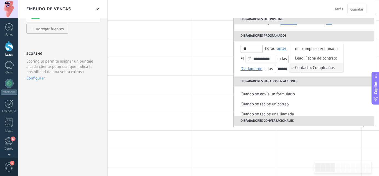
click at [305, 67] on span "Contacto: Cumpleaños" at bounding box center [313, 67] width 49 height 5
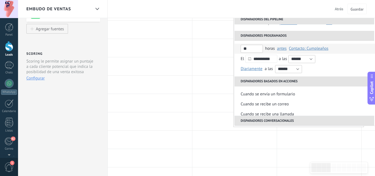
click at [237, 48] on li "** horas antes después antes Contacto: Cumpleaños del campo seleccionado Lead: …" at bounding box center [305, 49] width 142 height 10
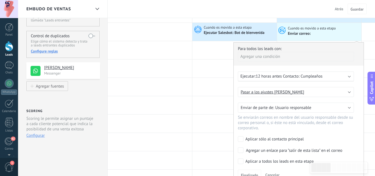
scroll to position [33, 0]
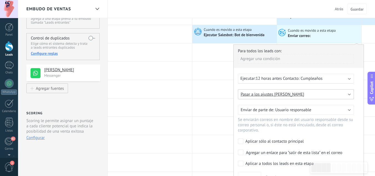
click at [299, 92] on button "Pasar a los ajustes [PERSON_NAME]" at bounding box center [296, 94] width 116 height 10
click at [290, 95] on link "Pasar a los ajustes [PERSON_NAME]" at bounding box center [299, 94] width 117 height 5
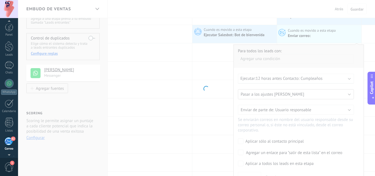
scroll to position [54, 0]
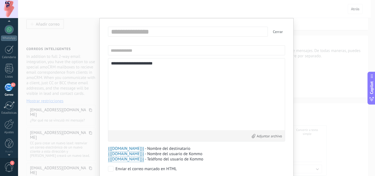
scroll to position [1, 0]
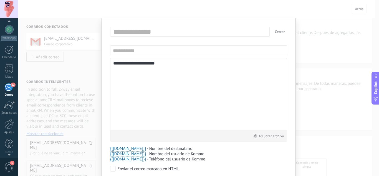
click at [141, 30] on input "text" at bounding box center [191, 31] width 159 height 9
type input "**********"
click at [148, 49] on input "text" at bounding box center [198, 50] width 177 height 10
click at [251, 34] on button "Cancelar" at bounding box center [256, 32] width 19 height 10
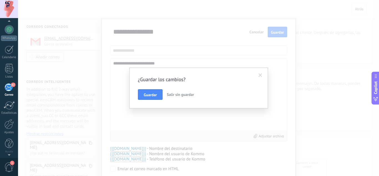
click at [190, 90] on button "Salir sin guardar" at bounding box center [181, 94] width 32 height 11
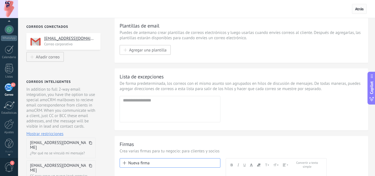
click at [360, 9] on span "Atrás" at bounding box center [359, 8] width 9 height 5
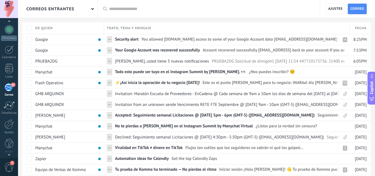
click at [6, 88] on div "62" at bounding box center [8, 87] width 9 height 8
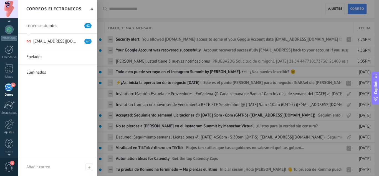
click at [50, 109] on div "correos entrantes 62 [EMAIL_ADDRESS][DOMAIN_NAME] 62 Enviados Eliminados" at bounding box center [57, 88] width 79 height 140
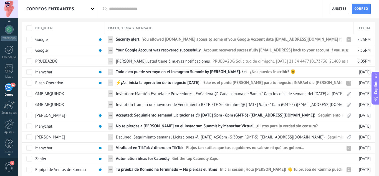
click at [118, 31] on div "Trato, tema y mensaje" at bounding box center [229, 28] width 248 height 12
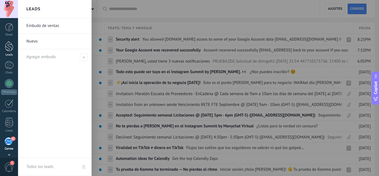
click at [8, 47] on div at bounding box center [9, 46] width 8 height 10
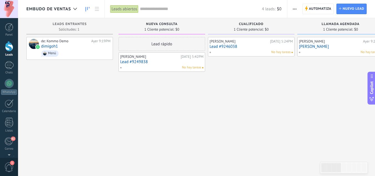
drag, startPoint x: 279, startPoint y: 141, endPoint x: 259, endPoint y: 17, distance: 125.1
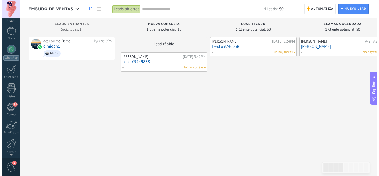
scroll to position [55, 0]
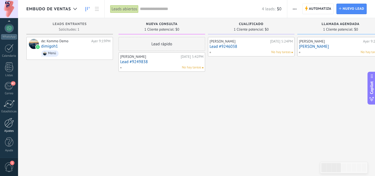
click at [11, 124] on div at bounding box center [8, 123] width 9 height 10
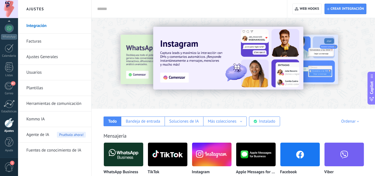
click at [29, 88] on link "Plantillas" at bounding box center [55, 88] width 59 height 16
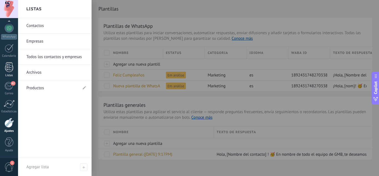
click at [12, 67] on div at bounding box center [9, 67] width 8 height 10
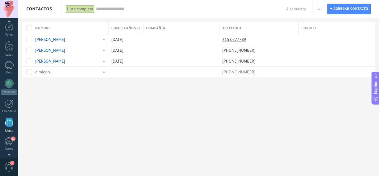
scroll to position [34, 0]
